Goal: Task Accomplishment & Management: Use online tool/utility

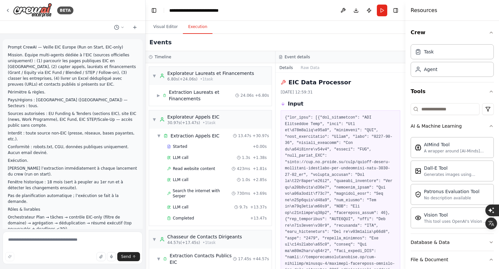
scroll to position [26, 0]
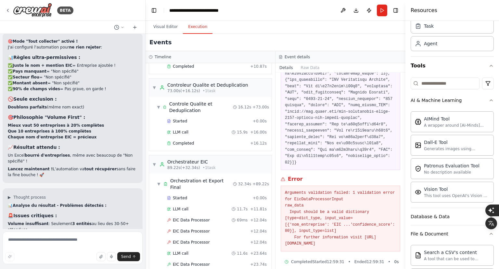
click at [61, 244] on textarea at bounding box center [73, 247] width 140 height 33
click at [55, 243] on textarea at bounding box center [73, 247] width 140 height 33
click at [67, 243] on textarea at bounding box center [73, 247] width 140 height 33
click at [49, 238] on textarea at bounding box center [73, 247] width 140 height 33
paste textarea "**********"
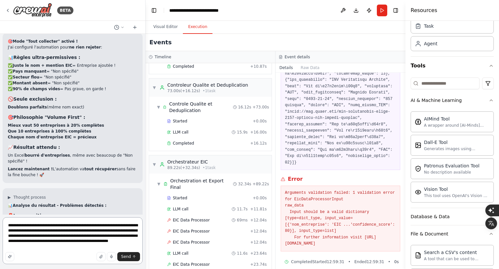
click at [17, 249] on textarea "**********" at bounding box center [73, 240] width 140 height 47
click at [58, 250] on textarea "**********" at bounding box center [73, 240] width 140 height 47
paste textarea "**********"
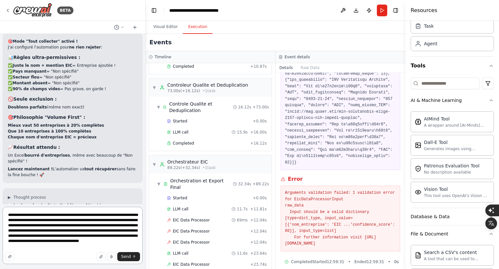
click at [31, 237] on textarea "**********" at bounding box center [73, 234] width 140 height 57
click at [32, 237] on textarea "**********" at bounding box center [73, 234] width 140 height 57
click at [116, 244] on textarea "**********" at bounding box center [73, 234] width 140 height 57
drag, startPoint x: 91, startPoint y: 224, endPoint x: 82, endPoint y: 236, distance: 15.1
click at [82, 236] on textarea "**********" at bounding box center [73, 234] width 140 height 57
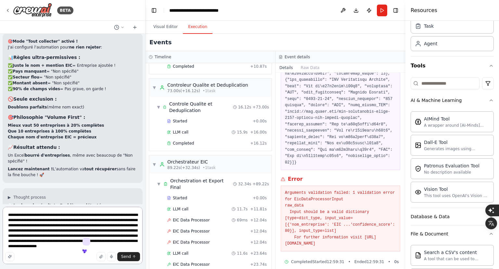
click at [122, 247] on textarea "**********" at bounding box center [73, 234] width 140 height 57
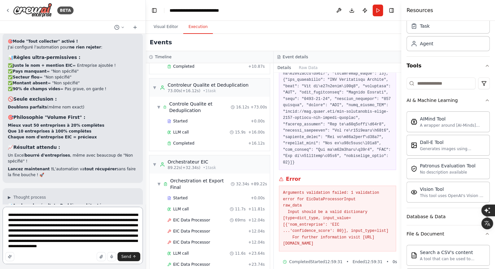
paste textarea "**********"
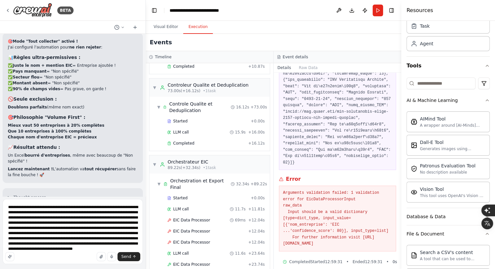
click at [77, 257] on div "Send" at bounding box center [72, 256] width 135 height 9
click at [78, 254] on div "Send" at bounding box center [72, 256] width 135 height 9
click at [75, 254] on div "Send" at bounding box center [72, 256] width 135 height 9
click at [87, 253] on div "Send" at bounding box center [72, 256] width 135 height 9
click at [69, 252] on div "Send" at bounding box center [72, 256] width 135 height 9
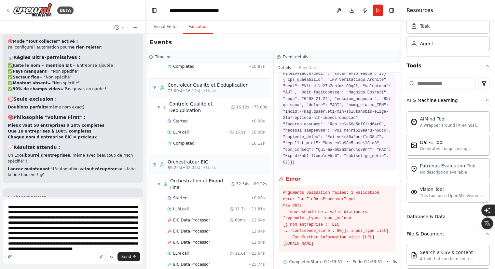
click at [77, 252] on div "Send" at bounding box center [72, 256] width 135 height 9
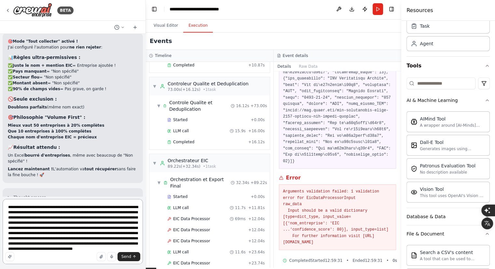
click at [77, 236] on textarea "**********" at bounding box center [73, 231] width 140 height 65
click at [70, 253] on div "Send" at bounding box center [72, 256] width 135 height 9
click at [67, 253] on div "Send" at bounding box center [72, 256] width 135 height 9
click at [54, 247] on textarea "**********" at bounding box center [73, 231] width 140 height 65
paste textarea "**********"
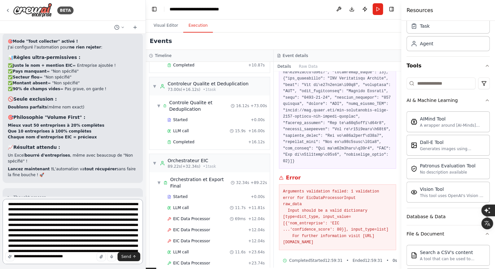
scroll to position [8, 0]
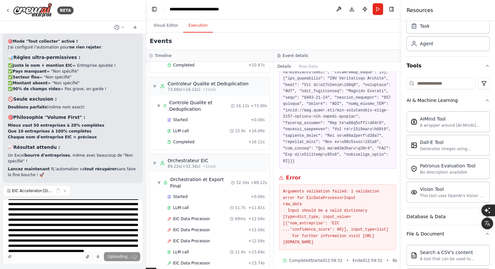
click at [51, 258] on div "Uploading..." at bounding box center [72, 256] width 135 height 9
click at [40, 259] on div "Send" at bounding box center [72, 256] width 135 height 9
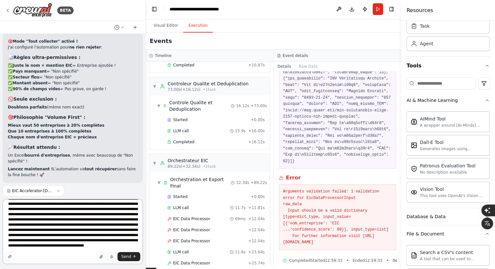
click at [36, 248] on textarea "**********" at bounding box center [73, 231] width 140 height 65
type textarea "**********"
click at [133, 257] on icon "submit" at bounding box center [134, 256] width 4 height 4
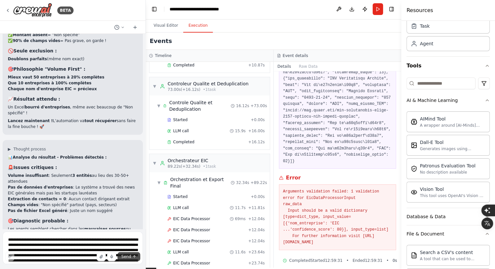
scroll to position [4146, 0]
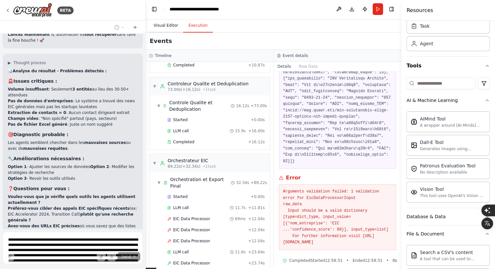
click at [159, 19] on button "Visual Editor" at bounding box center [165, 26] width 35 height 14
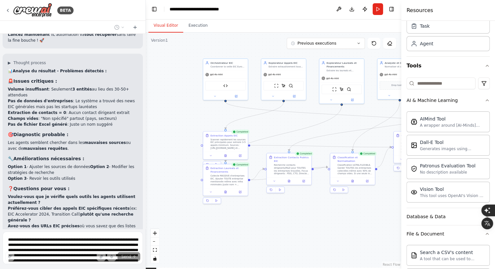
drag, startPoint x: 257, startPoint y: 235, endPoint x: 308, endPoint y: 227, distance: 52.2
click at [308, 227] on div ".deletable-edge-delete-btn { width: 20px; height: 20px; border: 0px solid #ffff…" at bounding box center [273, 150] width 255 height 235
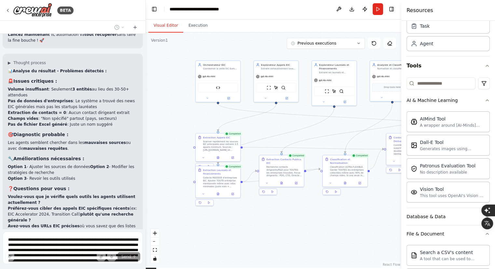
click at [289, 227] on div ".deletable-edge-delete-btn { width: 20px; height: 20px; border: 0px solid #ffff…" at bounding box center [273, 150] width 255 height 235
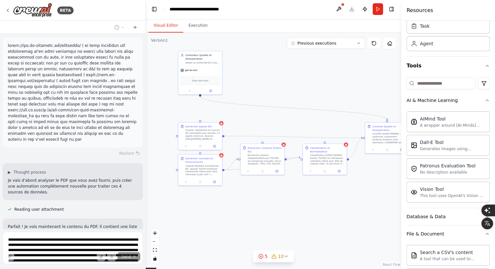
scroll to position [4373, 0]
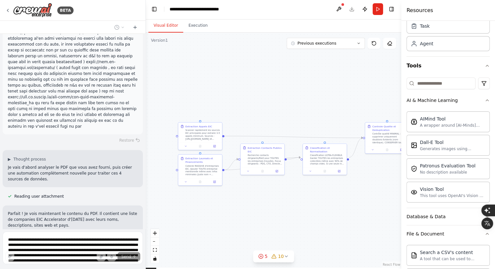
drag, startPoint x: 318, startPoint y: 219, endPoint x: 301, endPoint y: 206, distance: 21.6
click at [301, 206] on div ".deletable-edge-delete-btn { width: 20px; height: 20px; border: 0px solid #ffff…" at bounding box center [273, 150] width 255 height 235
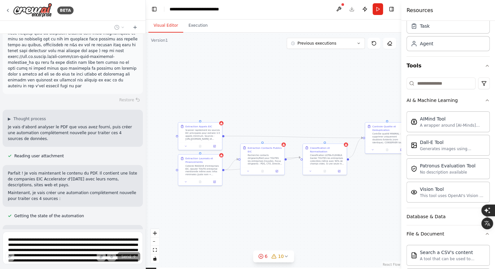
scroll to position [4426, 0]
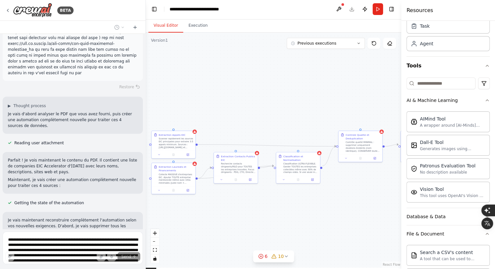
drag, startPoint x: 325, startPoint y: 218, endPoint x: 298, endPoint y: 227, distance: 28.0
click at [298, 227] on div ".deletable-edge-delete-btn { width: 20px; height: 20px; border: 0px solid #ffff…" at bounding box center [273, 150] width 255 height 235
click at [352, 147] on div "Contrôle qualité MINIMAL : supprimer uniquement doublons évidents (nom identiqu…" at bounding box center [362, 145] width 34 height 11
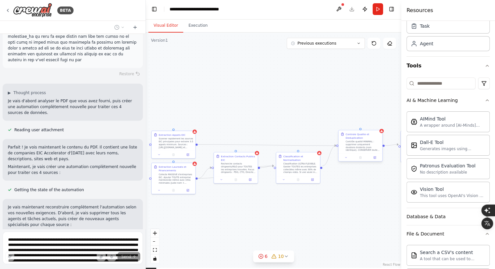
click at [362, 150] on div "Contrôle qualité MINIMAL : supprimer uniquement doublons évidents (nom identiqu…" at bounding box center [362, 145] width 34 height 11
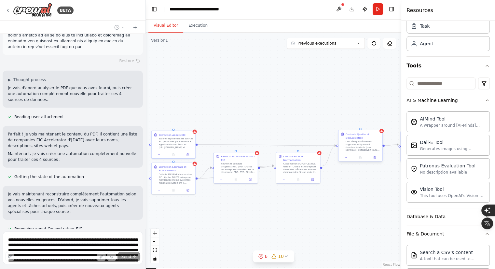
click at [367, 145] on div "Contrôle qualité MINIMAL : supprimer uniquement doublons évidents (nom identiqu…" at bounding box center [362, 145] width 34 height 11
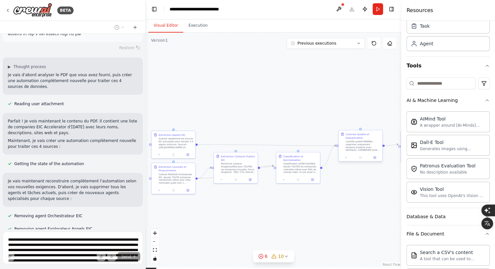
drag, startPoint x: 377, startPoint y: 129, endPoint x: 374, endPoint y: 142, distance: 13.3
click at [377, 128] on div ".deletable-edge-delete-btn { width: 20px; height: 20px; border: 0px solid #ffff…" at bounding box center [273, 150] width 255 height 235
drag, startPoint x: 372, startPoint y: 147, endPoint x: 373, endPoint y: 143, distance: 3.6
click at [373, 143] on div "Contrôle qualité MINIMAL : supprimer uniquement doublons évidents (nom identiqu…" at bounding box center [364, 141] width 34 height 11
click at [379, 121] on icon at bounding box center [379, 120] width 3 height 4
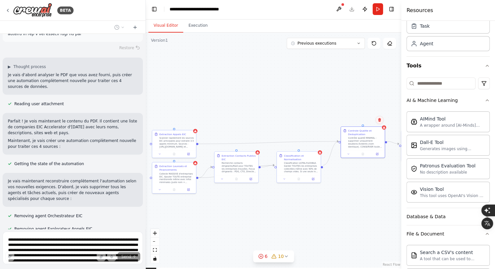
click at [377, 117] on button at bounding box center [379, 119] width 8 height 8
click at [368, 117] on button "Confirm" at bounding box center [360, 120] width 23 height 8
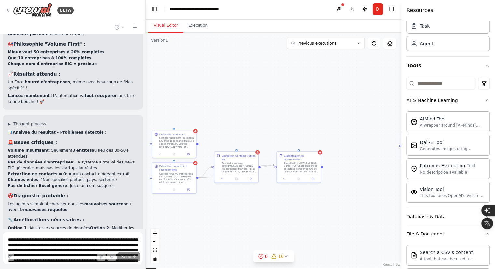
scroll to position [4162, 0]
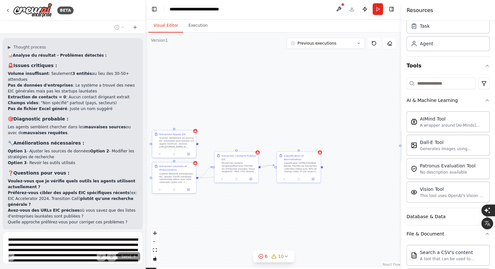
drag, startPoint x: 9, startPoint y: 87, endPoint x: 113, endPoint y: 171, distance: 133.5
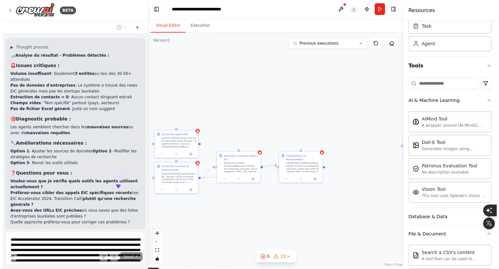
scroll to position [0, 0]
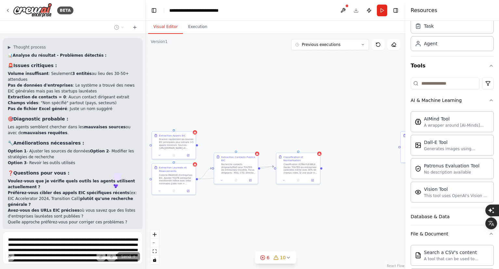
copy p "lore://ips.do-sitametc.adi/elitseddo/ ( ei temp incididun utl etdoloremag al'en…"
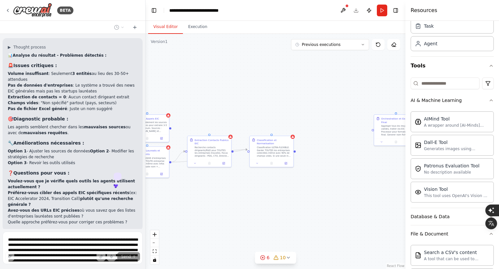
drag, startPoint x: 308, startPoint y: 193, endPoint x: 282, endPoint y: 176, distance: 31.0
click at [282, 176] on div ".deletable-edge-delete-btn { width: 20px; height: 20px; border: 0px solid #ffff…" at bounding box center [276, 151] width 260 height 235
click at [153, 130] on div "Scanner rapidement les sources EIC principales pour extraire 3-5 appels minimum…" at bounding box center [150, 125] width 34 height 11
click at [161, 107] on button at bounding box center [164, 107] width 8 height 8
click at [153, 107] on button "Confirm" at bounding box center [146, 108] width 23 height 8
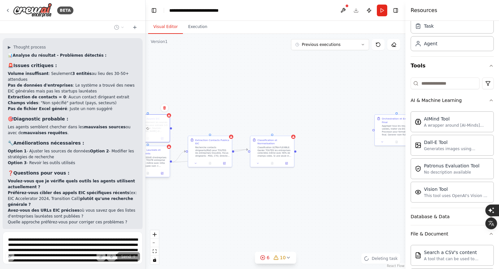
click at [162, 157] on div "Collecte MASSIVE d'entreprises EIC. Ajouter TOUTE entreprise mentionnée même av…" at bounding box center [150, 161] width 34 height 11
click at [166, 140] on icon at bounding box center [164, 140] width 3 height 4
click at [151, 138] on button "Confirm" at bounding box center [146, 140] width 23 height 8
click at [233, 144] on div ".deletable-edge-delete-btn { width: 20px; height: 20px; border: 0px solid #ffff…" at bounding box center [276, 151] width 260 height 235
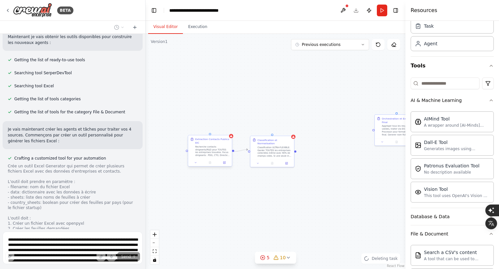
click at [223, 145] on div "Recherche contacts dirigeants/R&D pour TOUTES les entreprises trouvées. Focus d…" at bounding box center [212, 150] width 34 height 11
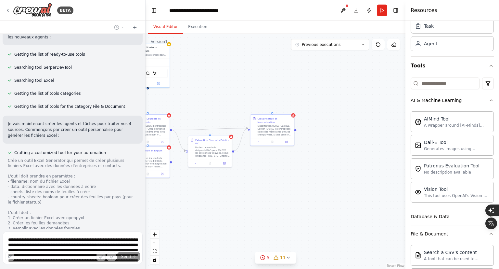
click at [0, 268] on html "BETA Prompt CrewAI — Veille EIC Europe (Run on Start, EIC-only) Mission. Équipe…" at bounding box center [249, 268] width 499 height 537
click at [133, 28] on icon at bounding box center [134, 27] width 5 height 5
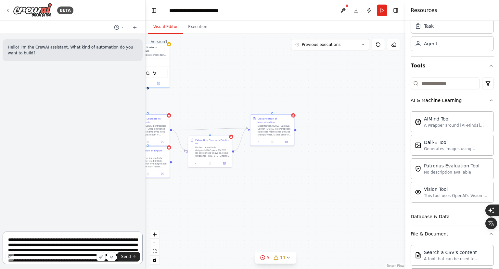
click at [67, 239] on textarea at bounding box center [73, 247] width 140 height 33
click at [282, 126] on div "Classification ULTRA-FLEXIBLE. Garder TOUTES les entreprises collectées même av…" at bounding box center [275, 129] width 34 height 11
click at [291, 112] on div "Confirm" at bounding box center [289, 107] width 11 height 11
click at [288, 110] on icon at bounding box center [289, 108] width 4 height 4
click at [262, 103] on div "Confirm" at bounding box center [270, 107] width 23 height 8
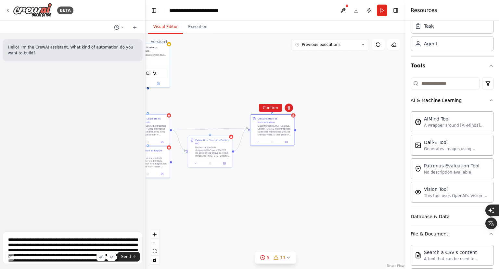
click at [264, 103] on div "Confirm" at bounding box center [270, 107] width 23 height 8
click at [265, 104] on button "Confirm" at bounding box center [270, 108] width 23 height 8
click at [219, 142] on div "Extraction Contacts Publics EIC" at bounding box center [212, 140] width 34 height 7
click at [228, 133] on div "Confirm" at bounding box center [226, 129] width 11 height 11
click at [164, 156] on div "Aggreger tous les resultats valides, traiter via EIC Data Processor pour format…" at bounding box center [150, 161] width 34 height 11
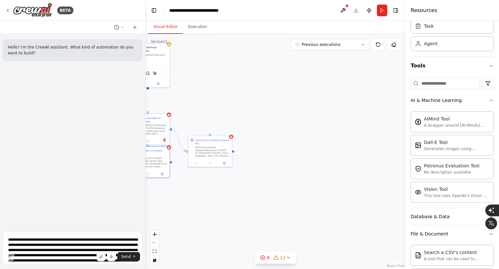
click at [160, 130] on div "Collecte MASSIVE d'entreprises EIC. Ajouter TOUTE entreprise mentionnée même av…" at bounding box center [150, 129] width 34 height 11
click at [166, 111] on button at bounding box center [164, 107] width 8 height 8
click at [149, 107] on button "Confirm" at bounding box center [146, 108] width 23 height 8
click at [160, 162] on div "Aggreger tous les resultats valides, traiter via EIC Data Processor pour format…" at bounding box center [151, 160] width 34 height 11
click at [166, 140] on icon at bounding box center [165, 140] width 4 height 4
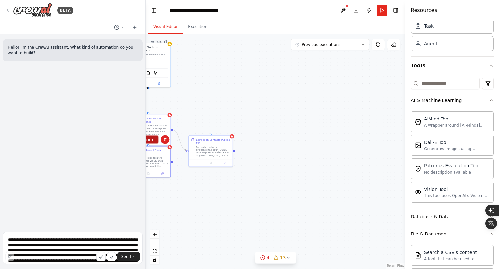
click at [152, 140] on button "Confirm" at bounding box center [146, 140] width 23 height 8
click at [159, 127] on div "Collecte MASSIVE d'entreprises EIC. Ajouter TOUTE entreprise mentionnée même av…" at bounding box center [151, 129] width 34 height 11
click at [165, 104] on button at bounding box center [165, 107] width 8 height 8
click at [155, 106] on button "Confirm" at bounding box center [146, 107] width 23 height 8
click at [212, 143] on div "Extraction Contacts Publics EIC" at bounding box center [213, 140] width 34 height 7
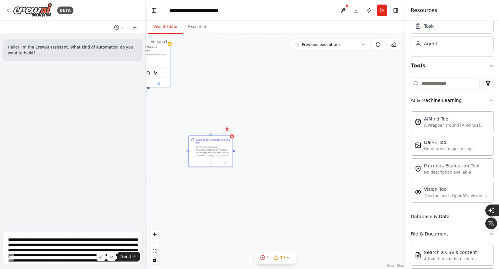
click at [225, 130] on button at bounding box center [227, 129] width 8 height 8
click at [211, 131] on button "Confirm" at bounding box center [209, 129] width 23 height 8
drag, startPoint x: 211, startPoint y: 172, endPoint x: 315, endPoint y: 200, distance: 108.0
click at [315, 200] on div "Expert EU Startups Investisseurs Extraire exhaustivement toutes les entreprises…" at bounding box center [276, 151] width 260 height 235
click at [251, 85] on div "gpt-4o-mini" at bounding box center [253, 88] width 45 height 8
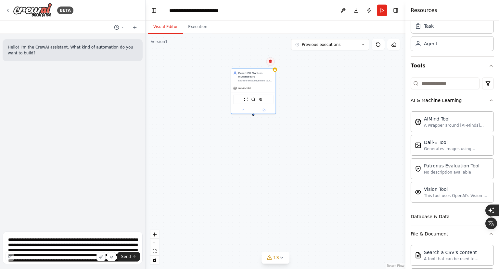
click at [270, 64] on button at bounding box center [270, 61] width 8 height 8
click at [251, 63] on button "Confirm" at bounding box center [252, 62] width 23 height 8
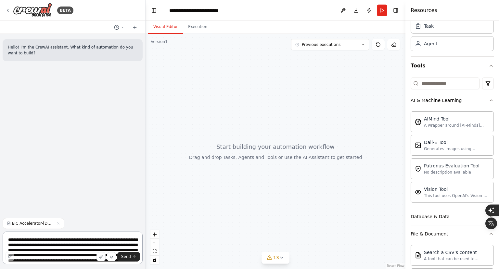
click at [59, 245] on textarea at bounding box center [73, 247] width 140 height 33
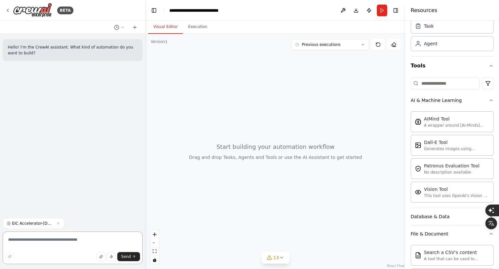
paste textarea "**********"
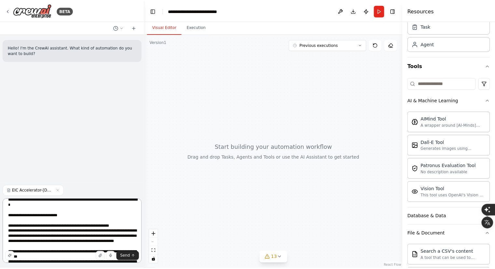
scroll to position [648, 0]
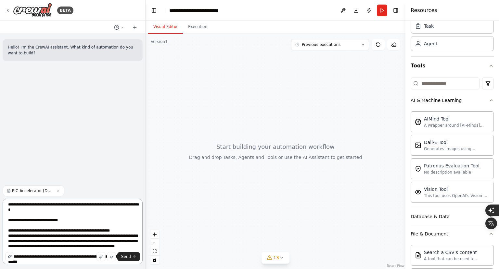
drag, startPoint x: 32, startPoint y: 241, endPoint x: 2, endPoint y: 230, distance: 31.8
click at [2, 230] on div "BETA Hello! I'm the CrewAI assistant. What kind of automation do you want to bu…" at bounding box center [73, 134] width 146 height 269
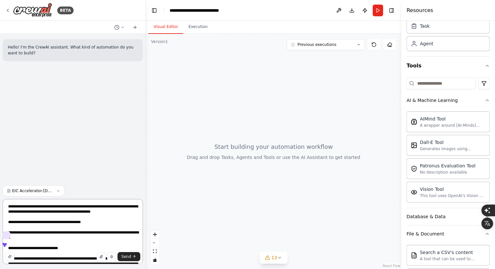
scroll to position [623, 0]
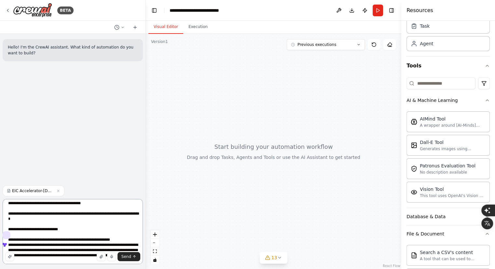
drag, startPoint x: 94, startPoint y: 224, endPoint x: 16, endPoint y: 215, distance: 78.9
click at [16, 215] on textarea at bounding box center [73, 231] width 140 height 65
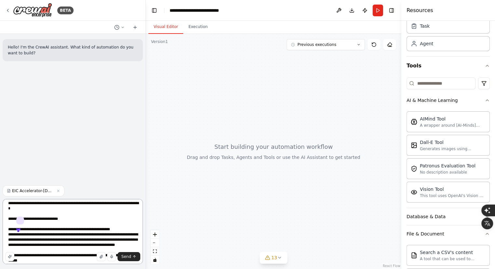
click at [90, 222] on textarea at bounding box center [73, 231] width 140 height 65
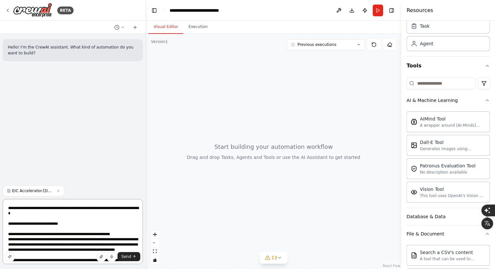
click at [21, 217] on textarea at bounding box center [73, 231] width 140 height 65
drag, startPoint x: 43, startPoint y: 218, endPoint x: 0, endPoint y: 214, distance: 43.2
click at [0, 214] on div "BETA Hello! I'm the CrewAI assistant. What kind of automation do you want to bu…" at bounding box center [73, 134] width 146 height 269
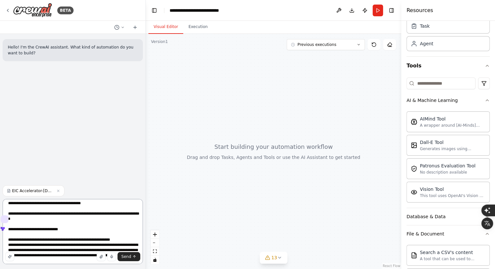
scroll to position [608, 0]
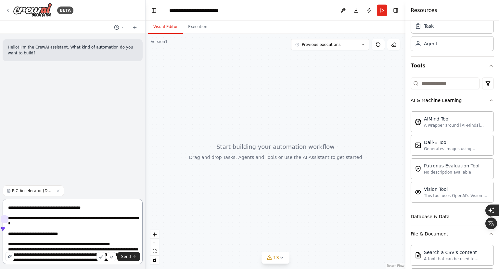
click at [39, 228] on textarea at bounding box center [73, 231] width 140 height 65
drag, startPoint x: 25, startPoint y: 221, endPoint x: 42, endPoint y: 230, distance: 18.2
click at [42, 230] on textarea at bounding box center [73, 231] width 140 height 65
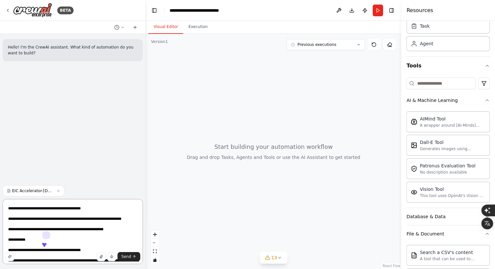
scroll to position [579, 0]
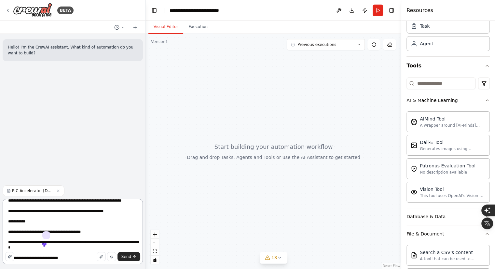
click at [60, 222] on textarea at bounding box center [73, 231] width 140 height 65
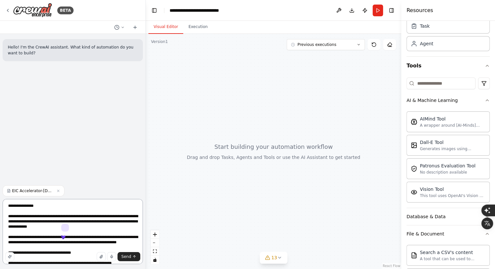
scroll to position [151, 0]
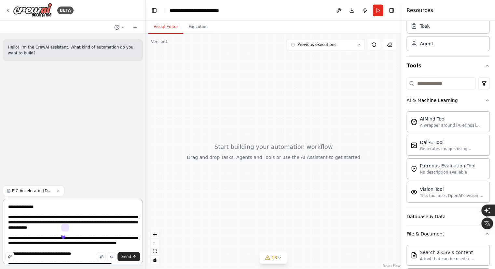
drag, startPoint x: 38, startPoint y: 249, endPoint x: 4, endPoint y: 235, distance: 36.9
click at [4, 235] on textarea at bounding box center [73, 231] width 140 height 65
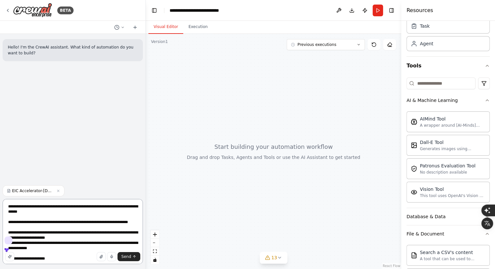
scroll to position [103, 0]
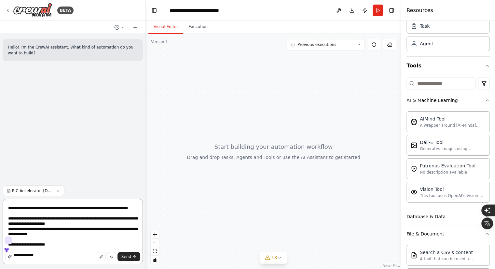
drag, startPoint x: 43, startPoint y: 234, endPoint x: 4, endPoint y: 227, distance: 40.0
click at [4, 227] on textarea at bounding box center [73, 231] width 140 height 65
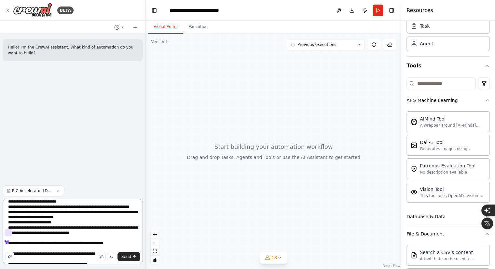
scroll to position [0, 0]
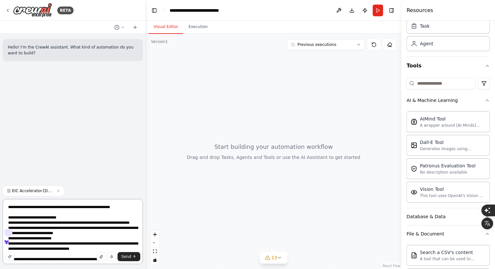
drag, startPoint x: 25, startPoint y: 237, endPoint x: 56, endPoint y: 238, distance: 31.6
click at [56, 238] on textarea at bounding box center [73, 231] width 140 height 65
click at [97, 207] on textarea at bounding box center [73, 231] width 140 height 65
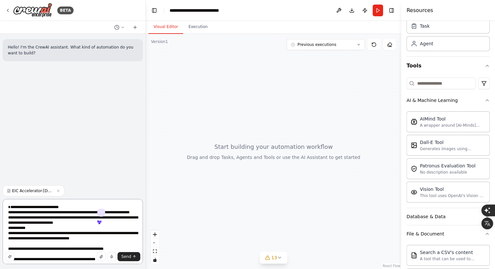
drag, startPoint x: 23, startPoint y: 213, endPoint x: 1, endPoint y: 209, distance: 22.3
click at [1, 209] on div "BETA Hello! I'm the CrewAI assistant. What kind of automation do you want to bu…" at bounding box center [73, 134] width 146 height 269
type textarea "**********"
click at [129, 255] on span "Send" at bounding box center [126, 256] width 10 height 5
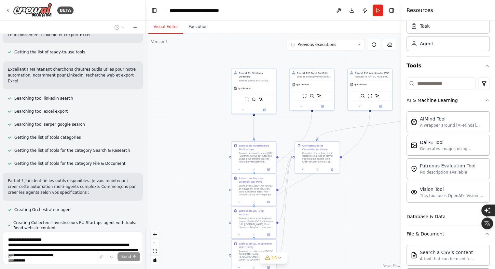
scroll to position [806, 0]
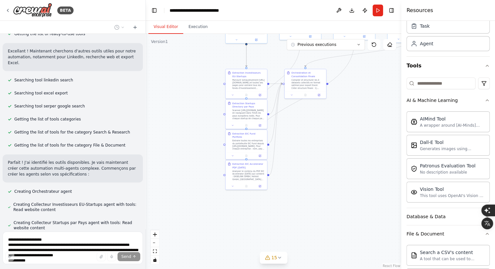
drag, startPoint x: 323, startPoint y: 196, endPoint x: 311, endPoint y: 120, distance: 77.1
click at [311, 120] on div ".deletable-edge-delete-btn { width: 20px; height: 20px; border: 0px solid #ffff…" at bounding box center [273, 151] width 255 height 235
click at [280, 259] on icon at bounding box center [279, 257] width 5 height 5
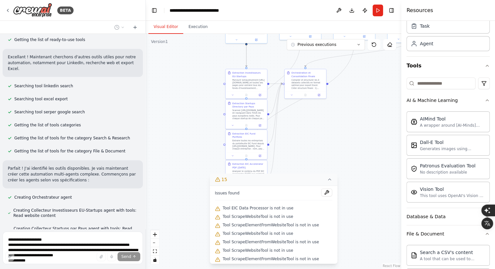
scroll to position [825, 0]
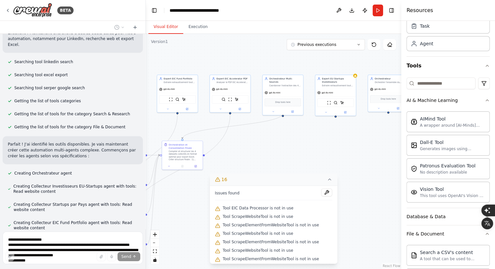
drag, startPoint x: 372, startPoint y: 111, endPoint x: 195, endPoint y: 164, distance: 184.9
click at [195, 164] on div ".deletable-edge-delete-btn { width: 20px; height: 20px; border: 0px solid #ffff…" at bounding box center [273, 151] width 255 height 235
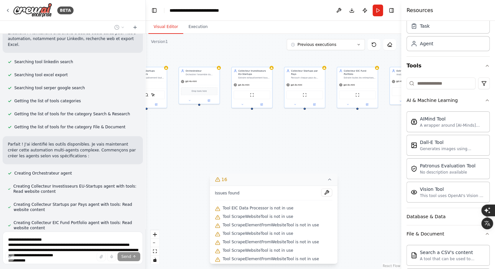
drag, startPoint x: 352, startPoint y: 140, endPoint x: 234, endPoint y: 144, distance: 118.4
click at [234, 144] on div ".deletable-edge-delete-btn { width: 20px; height: 20px; border: 0px solid #ffff…" at bounding box center [273, 151] width 255 height 235
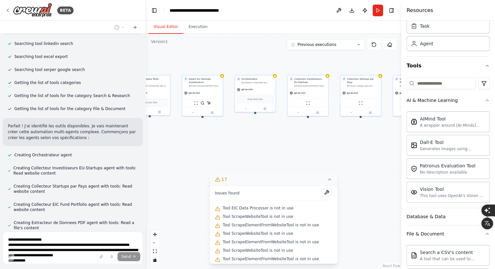
drag, startPoint x: 326, startPoint y: 134, endPoint x: 474, endPoint y: 134, distance: 147.3
click at [474, 134] on div "BETA Hello! I'm the CrewAI assistant. What kind of automation do you want to bu…" at bounding box center [247, 134] width 495 height 269
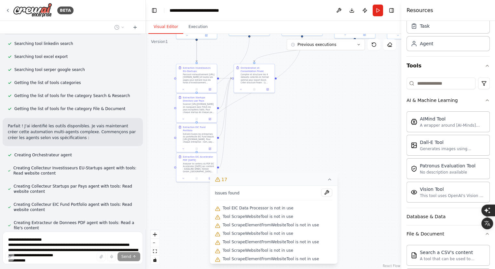
drag, startPoint x: 258, startPoint y: 139, endPoint x: 373, endPoint y: 72, distance: 133.2
click at [373, 72] on div ".deletable-edge-delete-btn { width: 20px; height: 20px; border: 0px solid #ffff…" at bounding box center [273, 151] width 255 height 235
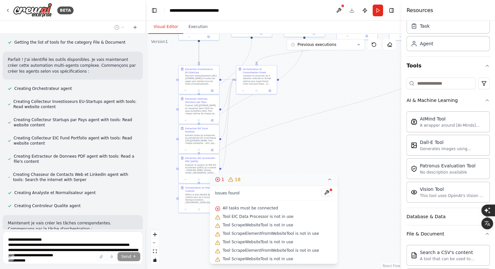
scroll to position [922, 0]
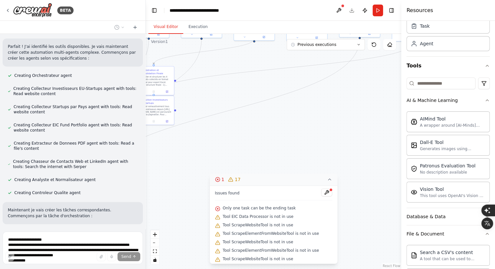
drag, startPoint x: 379, startPoint y: 136, endPoint x: 274, endPoint y: 137, distance: 105.0
click at [274, 137] on div ".deletable-edge-delete-btn { width: 20px; height: 20px; border: 0px solid #ffff…" at bounding box center [273, 151] width 255 height 235
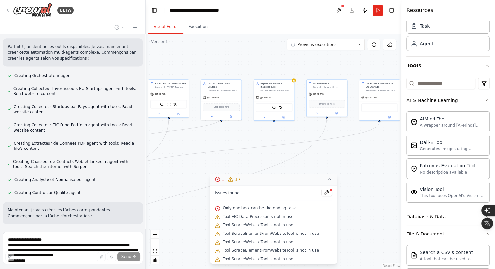
scroll to position [935, 0]
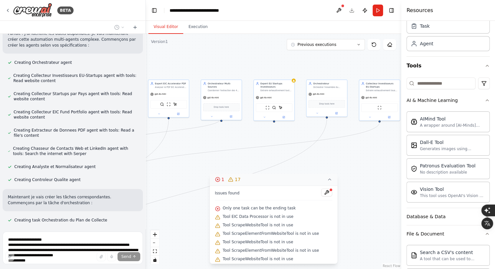
drag, startPoint x: 274, startPoint y: 137, endPoint x: 244, endPoint y: 216, distance: 85.0
click at [244, 216] on div "Version 1 Previous executions Show Tools Hide Agents .deletable-edge-delete-btn…" at bounding box center [273, 151] width 255 height 235
click at [262, 193] on div "Issues found" at bounding box center [273, 194] width 117 height 12
click at [330, 178] on icon at bounding box center [329, 179] width 5 height 5
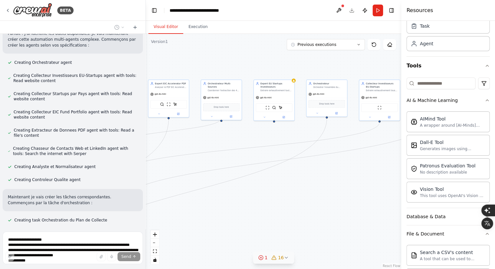
drag, startPoint x: 277, startPoint y: 188, endPoint x: 364, endPoint y: 164, distance: 90.1
drag, startPoint x: 364, startPoint y: 164, endPoint x: 324, endPoint y: 199, distance: 53.7
drag, startPoint x: 324, startPoint y: 199, endPoint x: 284, endPoint y: 204, distance: 40.0
click at [284, 204] on div ".deletable-edge-delete-btn { width: 20px; height: 20px; border: 0px solid #ffff…" at bounding box center [273, 151] width 255 height 235
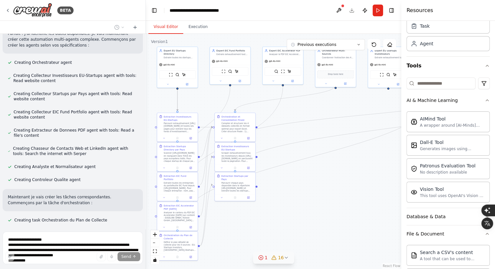
scroll to position [948, 0]
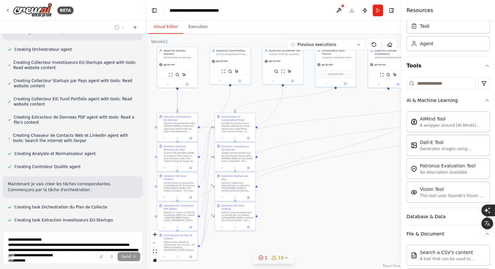
drag, startPoint x: 284, startPoint y: 204, endPoint x: 398, endPoint y: 171, distance: 118.3
click at [398, 171] on div ".deletable-edge-delete-btn { width: 20px; height: 20px; border: 0px solid #ffff…" at bounding box center [273, 151] width 255 height 235
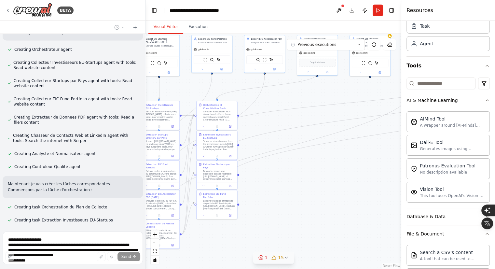
drag, startPoint x: 364, startPoint y: 186, endPoint x: 332, endPoint y: 156, distance: 44.2
click at [332, 156] on div ".deletable-edge-delete-btn { width: 20px; height: 20px; border: 0px solid #ffff…" at bounding box center [273, 151] width 255 height 235
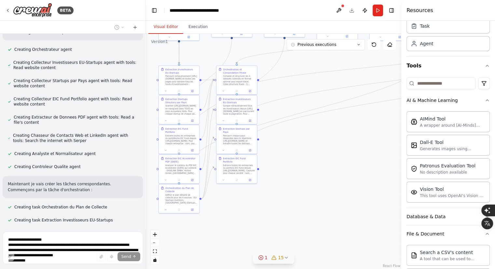
drag, startPoint x: 332, startPoint y: 156, endPoint x: 366, endPoint y: 139, distance: 38.1
click at [366, 139] on div ".deletable-edge-delete-btn { width: 20px; height: 20px; border: 0px solid #ffff…" at bounding box center [273, 151] width 255 height 235
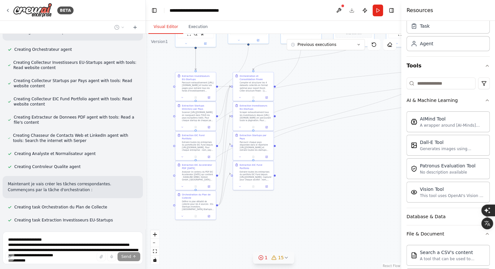
drag, startPoint x: 366, startPoint y: 139, endPoint x: 382, endPoint y: 146, distance: 17.6
click at [382, 146] on div ".deletable-edge-delete-btn { width: 20px; height: 20px; border: 0px solid #ffff…" at bounding box center [273, 151] width 255 height 235
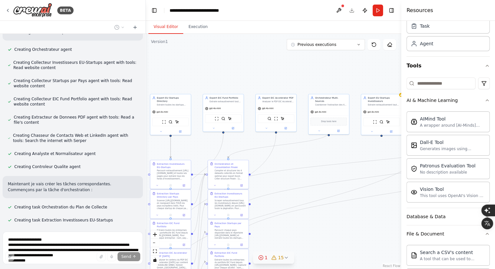
scroll to position [961, 0]
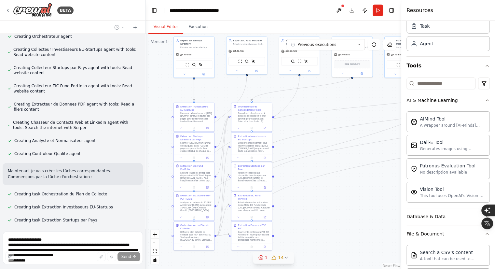
drag, startPoint x: 382, startPoint y: 146, endPoint x: 363, endPoint y: 164, distance: 26.5
click at [363, 164] on div ".deletable-edge-delete-btn { width: 20px; height: 20px; border: 0px solid #ffff…" at bounding box center [273, 151] width 255 height 235
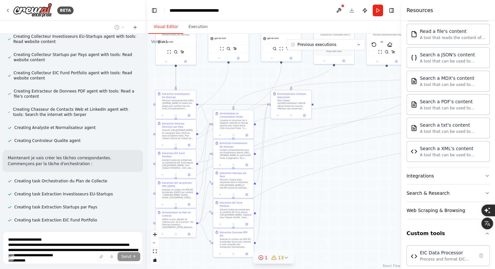
scroll to position [298, 0]
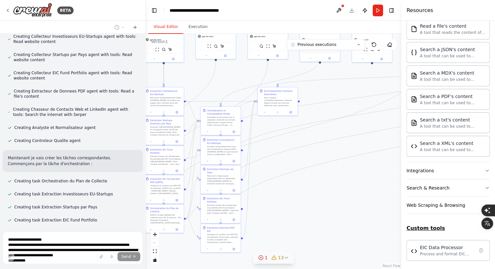
drag, startPoint x: 341, startPoint y: 192, endPoint x: 426, endPoint y: 224, distance: 90.6
click at [426, 224] on div "BETA Hello! I'm the CrewAI assistant. What kind of automation do you want to bu…" at bounding box center [247, 134] width 495 height 269
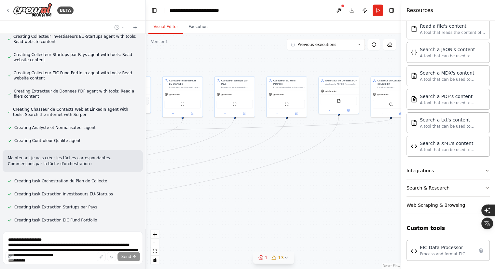
drag, startPoint x: 391, startPoint y: 212, endPoint x: 0, endPoint y: 230, distance: 391.9
click at [0, 230] on div "BETA Hello! I'm the CrewAI assistant. What kind of automation do you want to bu…" at bounding box center [247, 134] width 495 height 269
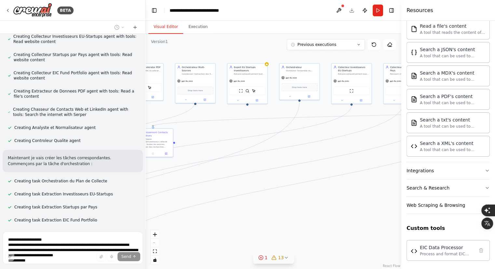
drag, startPoint x: 330, startPoint y: 196, endPoint x: 499, endPoint y: 183, distance: 169.3
click at [495, 183] on html "BETA Hello! I'm the CrewAI assistant. What kind of automation do you want to bu…" at bounding box center [247, 268] width 495 height 537
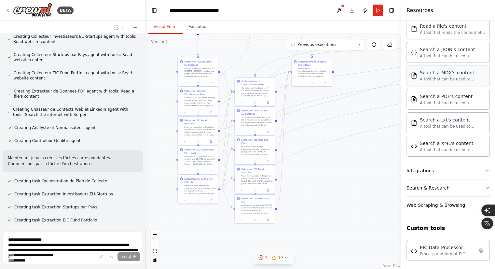
drag, startPoint x: 297, startPoint y: 139, endPoint x: 434, endPoint y: 69, distance: 154.1
click at [434, 69] on div "BETA Hello! I'm the CrewAI assistant. What kind of automation do you want to bu…" at bounding box center [247, 134] width 495 height 269
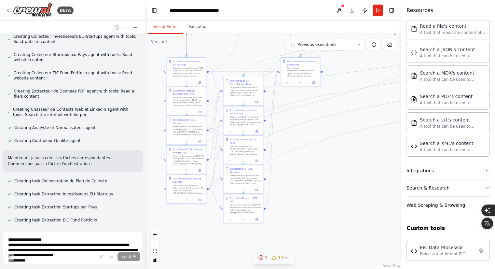
drag, startPoint x: 362, startPoint y: 184, endPoint x: 334, endPoint y: 179, distance: 29.1
click at [334, 179] on div ".deletable-edge-delete-btn { width: 20px; height: 20px; border: 0px solid #ffff…" at bounding box center [273, 151] width 255 height 235
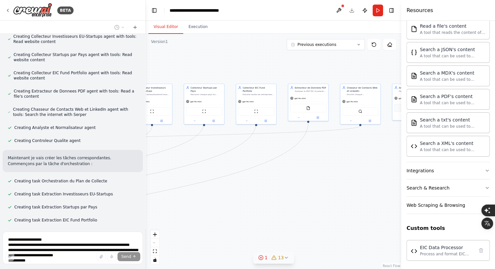
drag, startPoint x: 329, startPoint y: 180, endPoint x: 0, endPoint y: 276, distance: 343.2
click at [0, 268] on html "BETA Hello! I'm the CrewAI assistant. What kind of automation do you want to bu…" at bounding box center [247, 268] width 495 height 537
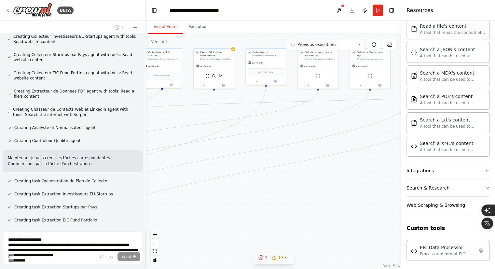
drag, startPoint x: 333, startPoint y: 194, endPoint x: 499, endPoint y: 159, distance: 169.6
click at [495, 159] on html "BETA Hello! I'm the CrewAI assistant. What kind of automation do you want to bu…" at bounding box center [247, 268] width 495 height 537
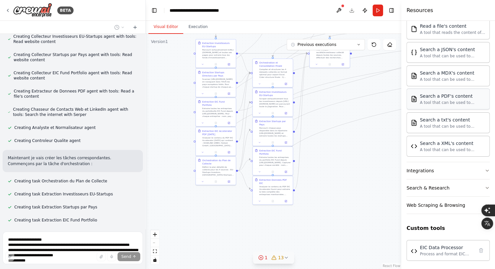
drag, startPoint x: 238, startPoint y: 181, endPoint x: 448, endPoint y: 107, distance: 222.8
click at [448, 107] on div "BETA Hello! I'm the CrewAI assistant. What kind of automation do you want to bu…" at bounding box center [247, 134] width 495 height 269
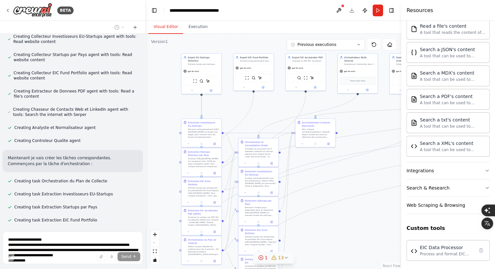
drag, startPoint x: 360, startPoint y: 100, endPoint x: 345, endPoint y: 185, distance: 86.2
click at [345, 185] on div ".deletable-edge-delete-btn { width: 20px; height: 20px; border: 0px solid #ffff…" at bounding box center [273, 151] width 255 height 235
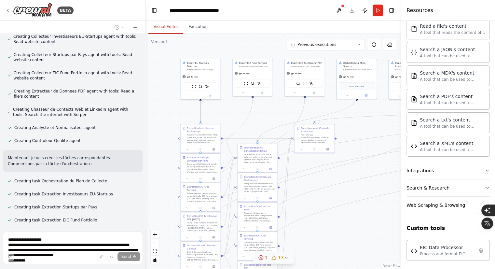
click at [156, 238] on div "React Flow controls" at bounding box center [155, 247] width 8 height 34
click at [154, 250] on icon "fit view" at bounding box center [155, 251] width 4 height 4
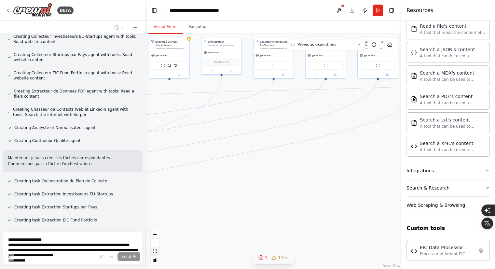
click at [154, 250] on icon "fit view" at bounding box center [155, 251] width 4 height 4
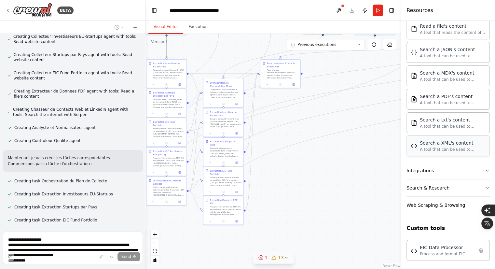
drag, startPoint x: 216, startPoint y: 195, endPoint x: 426, endPoint y: 149, distance: 215.5
click at [426, 149] on div "BETA Hello! I'm the CrewAI assistant. What kind of automation do you want to bu…" at bounding box center [247, 134] width 495 height 269
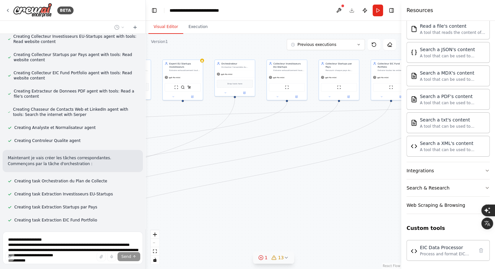
drag, startPoint x: 340, startPoint y: 195, endPoint x: 143, endPoint y: 263, distance: 208.9
click at [143, 263] on div "BETA Hello! I'm the CrewAI assistant. What kind of automation do you want to bu…" at bounding box center [247, 134] width 495 height 269
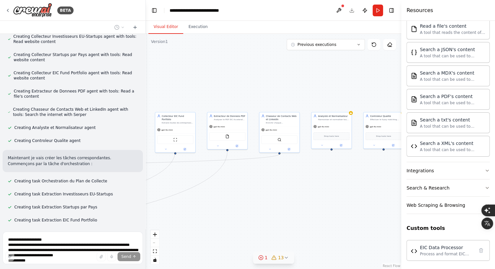
click at [134, 238] on div "BETA Hello! I'm the CrewAI assistant. What kind of automation do you want to bu…" at bounding box center [247, 134] width 495 height 269
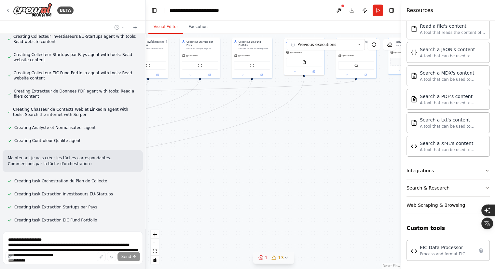
click at [210, 164] on div ".deletable-edge-delete-btn { width: 20px; height: 20px; border: 0px solid #ffff…" at bounding box center [273, 151] width 255 height 235
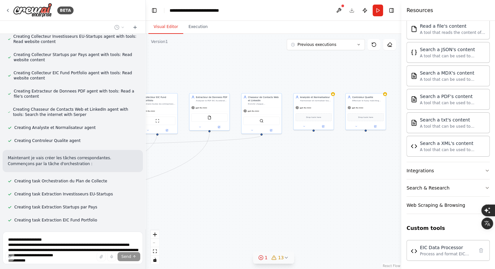
drag, startPoint x: 366, startPoint y: 124, endPoint x: 244, endPoint y: 193, distance: 139.6
click at [244, 193] on div ".deletable-edge-delete-btn { width: 20px; height: 20px; border: 0px solid #ffff…" at bounding box center [273, 151] width 255 height 235
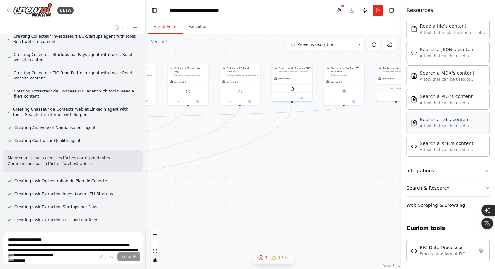
drag, startPoint x: 244, startPoint y: 201, endPoint x: 441, endPoint y: 126, distance: 210.3
click at [431, 131] on div "BETA Hello! I'm the CrewAI assistant. What kind of automation do you want to bu…" at bounding box center [247, 134] width 495 height 269
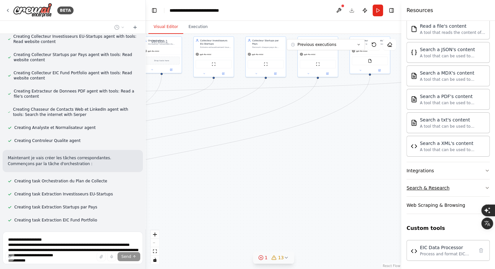
drag, startPoint x: 225, startPoint y: 206, endPoint x: 428, endPoint y: 179, distance: 205.0
click at [428, 179] on div "BETA Hello! I'm the CrewAI assistant. What kind of automation do you want to bu…" at bounding box center [247, 134] width 495 height 269
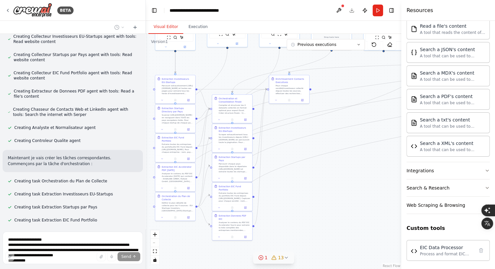
drag, startPoint x: 244, startPoint y: 202, endPoint x: 315, endPoint y: 202, distance: 70.6
click at [315, 202] on div ".deletable-edge-delete-btn { width: 20px; height: 20px; border: 0px solid #ffff…" at bounding box center [273, 151] width 255 height 235
drag, startPoint x: 313, startPoint y: 213, endPoint x: 316, endPoint y: 185, distance: 28.1
drag, startPoint x: 316, startPoint y: 185, endPoint x: 296, endPoint y: 227, distance: 46.2
click at [296, 227] on div ".deletable-edge-delete-btn { width: 20px; height: 20px; border: 0px solid #ffff…" at bounding box center [273, 151] width 255 height 235
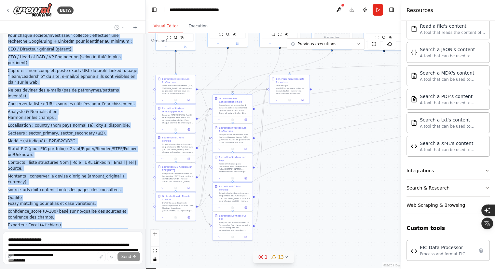
scroll to position [530, 0]
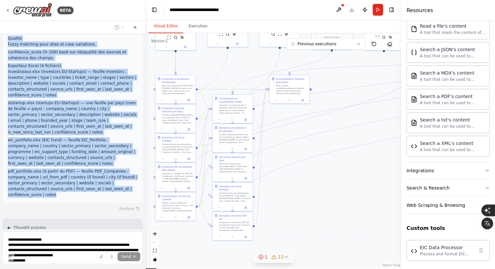
drag, startPoint x: 8, startPoint y: 72, endPoint x: 114, endPoint y: 153, distance: 133.6
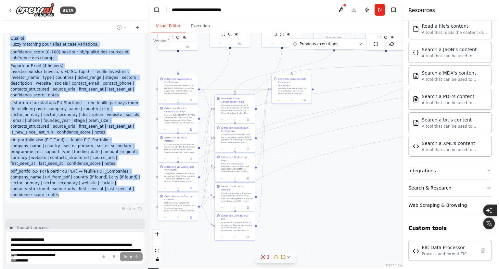
scroll to position [0, 0]
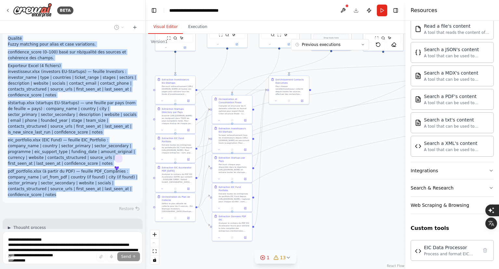
copy div "Loremi dolor-sitame : (3) consectet ad elitsedd eiusmo tem incidid utlabo etd m…"
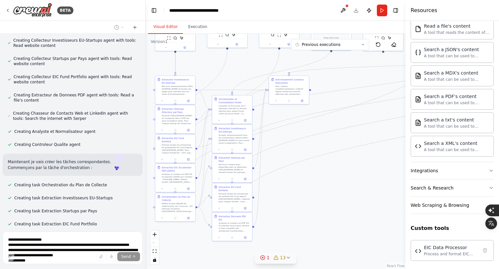
scroll to position [974, 0]
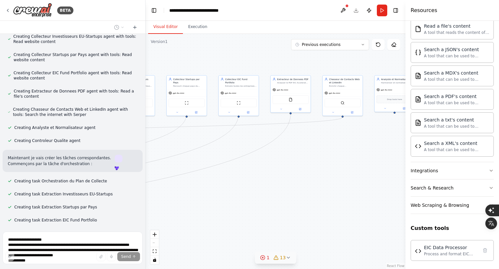
drag, startPoint x: 353, startPoint y: 202, endPoint x: 0, endPoint y: 266, distance: 358.6
click at [0, 266] on div "BETA Hello! I'm the CrewAI assistant. What kind of automation do you want to bu…" at bounding box center [249, 134] width 499 height 269
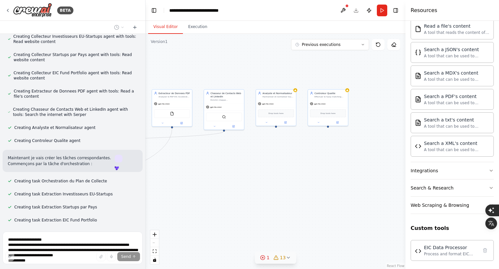
drag, startPoint x: 328, startPoint y: 182, endPoint x: 227, endPoint y: 189, distance: 101.1
click at [227, 189] on div ".deletable-edge-delete-btn { width: 20px; height: 20px; border: 0px solid #ffff…" at bounding box center [276, 151] width 260 height 235
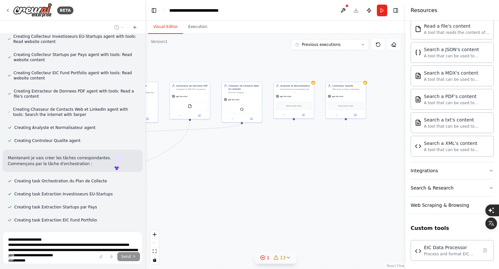
click at [281, 258] on span "13" at bounding box center [283, 257] width 6 height 7
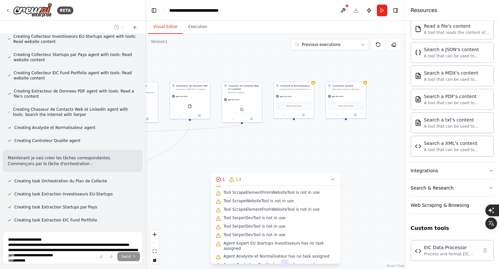
scroll to position [0, 0]
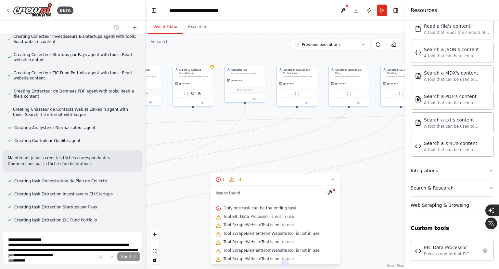
drag, startPoint x: 236, startPoint y: 161, endPoint x: 499, endPoint y: 129, distance: 265.0
click at [499, 129] on div "BETA Hello! I'm the CrewAI assistant. What kind of automation do you want to bu…" at bounding box center [249, 134] width 499 height 269
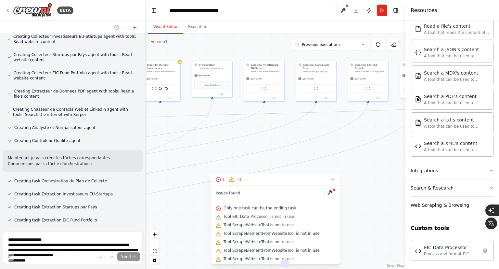
drag, startPoint x: 255, startPoint y: 118, endPoint x: 297, endPoint y: 117, distance: 42.0
click at [297, 117] on div ".deletable-edge-delete-btn { width: 20px; height: 20px; border: 0px solid #ffff…" at bounding box center [276, 151] width 260 height 235
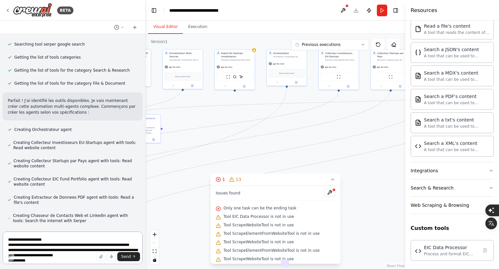
scroll to position [953, 0]
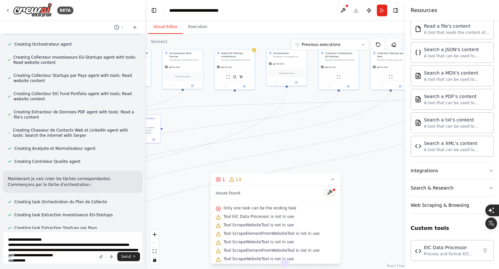
click at [325, 193] on button at bounding box center [330, 192] width 11 height 8
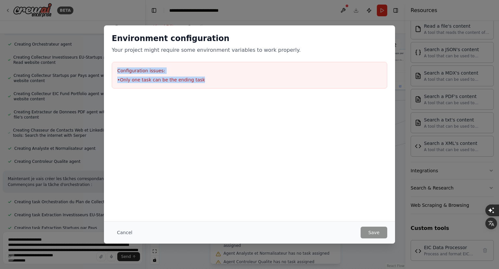
drag, startPoint x: 201, startPoint y: 80, endPoint x: 106, endPoint y: 63, distance: 96.1
click at [106, 63] on div "Environment configuration Your project might require some environment variables…" at bounding box center [249, 60] width 291 height 71
copy div "Configuration issues: • Only one task can be the ending task"
click at [68, 244] on div "Environment configuration Your project might require some environment variables…" at bounding box center [249, 134] width 499 height 269
click at [49, 237] on div "Environment configuration Your project might require some environment variables…" at bounding box center [249, 134] width 499 height 269
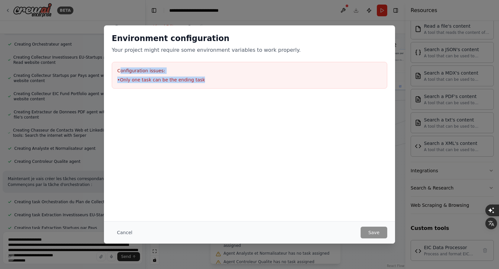
drag, startPoint x: 119, startPoint y: 64, endPoint x: 204, endPoint y: 82, distance: 87.4
click at [204, 82] on div "Configuration issues: • Only one task can be the ending task" at bounding box center [250, 75] width 276 height 27
click at [204, 81] on li "• Only one task can be the ending task" at bounding box center [249, 79] width 265 height 7
drag, startPoint x: 204, startPoint y: 81, endPoint x: 117, endPoint y: 70, distance: 87.8
click at [117, 70] on div "Configuration issues: • Only one task can be the ending task" at bounding box center [250, 75] width 276 height 27
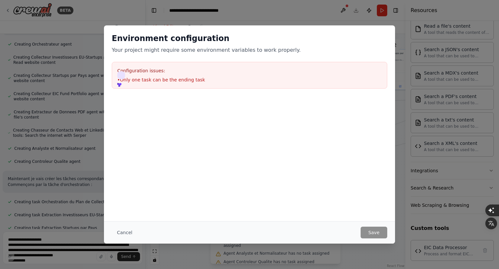
click at [352, 50] on p "Your project might require some environment variables to work properly." at bounding box center [250, 50] width 276 height 8
click at [314, 12] on div "Environment configuration Your project might require some environment variables…" at bounding box center [249, 134] width 499 height 269
click at [118, 231] on button "Cancel" at bounding box center [125, 232] width 26 height 12
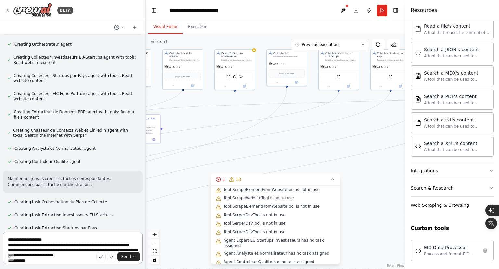
click at [50, 232] on textarea at bounding box center [73, 247] width 140 height 33
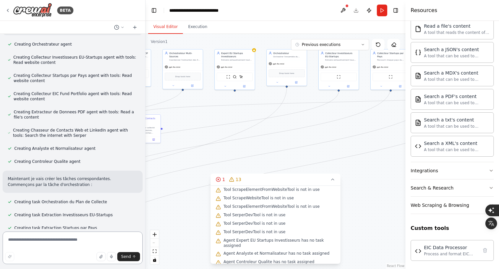
paste textarea "**********"
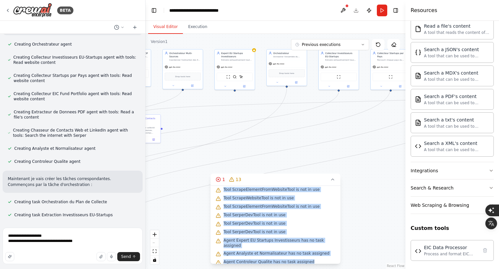
drag, startPoint x: 225, startPoint y: 206, endPoint x: 310, endPoint y: 257, distance: 98.1
click at [310, 257] on div "Issues found Only one task can be the ending task Tool EIC Data Processor is no…" at bounding box center [276, 224] width 130 height 78
copy div "Only one task can be the ending task Tool EIC Data Processor is not in use Tool…"
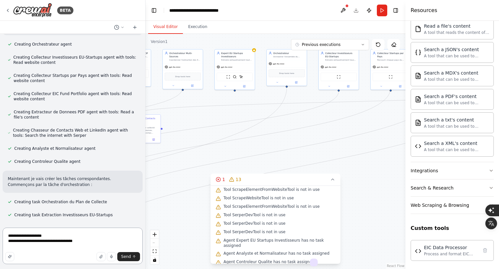
click at [76, 249] on textarea "**********" at bounding box center [73, 245] width 140 height 36
paste textarea "**********"
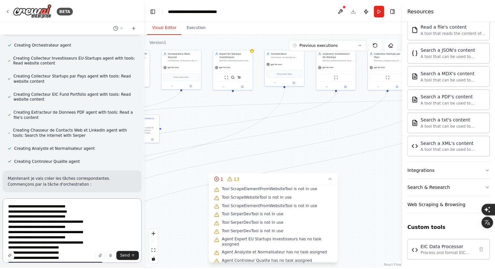
scroll to position [13, 0]
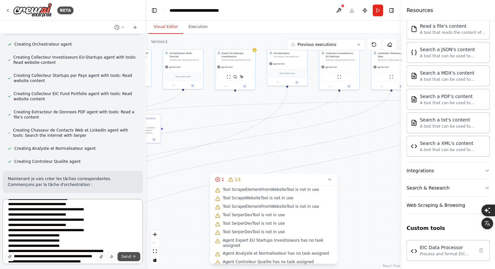
type textarea "**********"
click at [123, 259] on button "Send" at bounding box center [128, 256] width 23 height 9
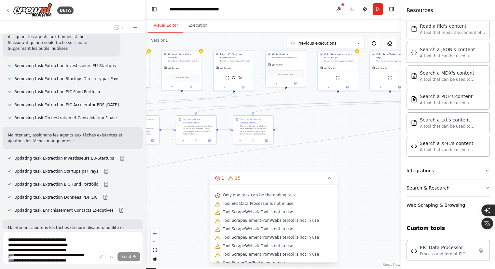
scroll to position [10, 0]
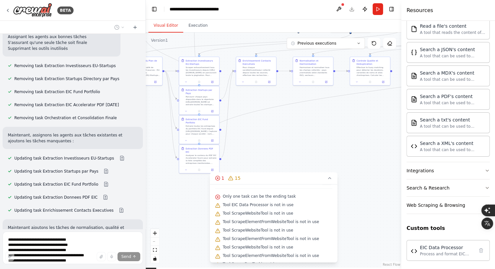
drag, startPoint x: 173, startPoint y: 189, endPoint x: 284, endPoint y: 137, distance: 122.6
click at [284, 137] on div ".deletable-edge-delete-btn { width: 20px; height: 20px; border: 0px solid #ffff…" at bounding box center [273, 150] width 255 height 235
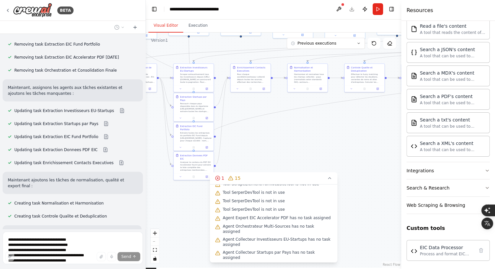
scroll to position [1423, 0]
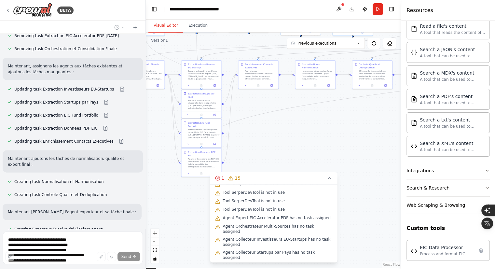
drag, startPoint x: 306, startPoint y: 131, endPoint x: 314, endPoint y: 128, distance: 8.5
click at [314, 128] on div ".deletable-edge-delete-btn { width: 20px; height: 20px; border: 0px solid #ffff…" at bounding box center [273, 150] width 255 height 235
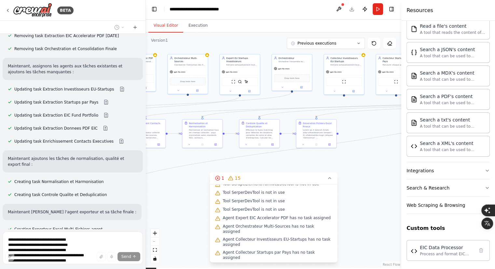
drag, startPoint x: 293, startPoint y: 147, endPoint x: 199, endPoint y: 187, distance: 102.5
click at [199, 187] on div ".deletable-edge-delete-btn { width: 20px; height: 20px; border: 0px solid #ffff…" at bounding box center [273, 150] width 255 height 235
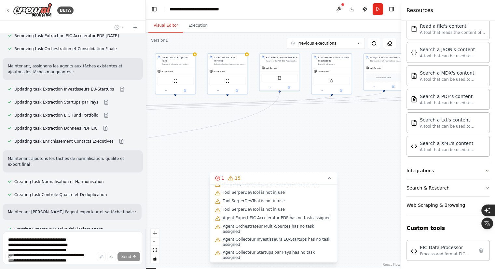
drag, startPoint x: 382, startPoint y: 146, endPoint x: 164, endPoint y: 145, distance: 218.2
click at [164, 145] on div ".deletable-edge-delete-btn { width: 20px; height: 20px; border: 0px solid #ffff…" at bounding box center [273, 150] width 255 height 235
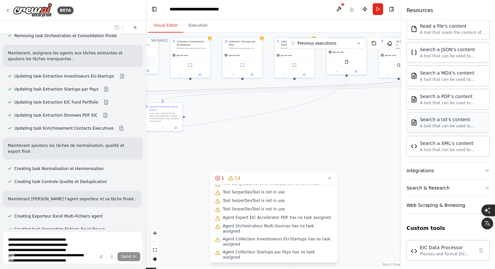
scroll to position [1449, 0]
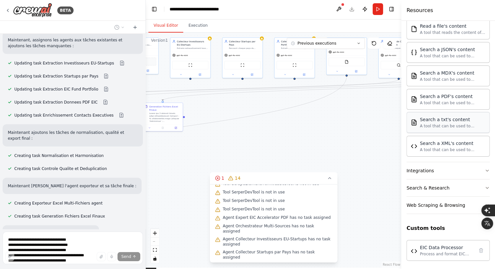
drag, startPoint x: 374, startPoint y: 139, endPoint x: 441, endPoint y: 124, distance: 68.9
click at [441, 124] on div "BETA Hello! I'm the CrewAI assistant. What kind of automation do you want to bu…" at bounding box center [247, 133] width 495 height 269
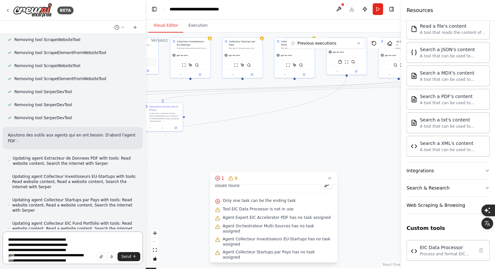
scroll to position [1, 0]
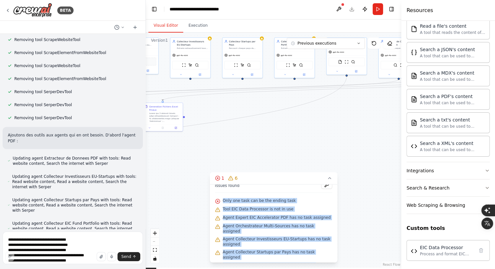
drag, startPoint x: 224, startPoint y: 198, endPoint x: 327, endPoint y: 254, distance: 117.1
click at [327, 254] on div "Issues found Only one task can be the ending task Tool EIC Data Processor is no…" at bounding box center [273, 223] width 128 height 78
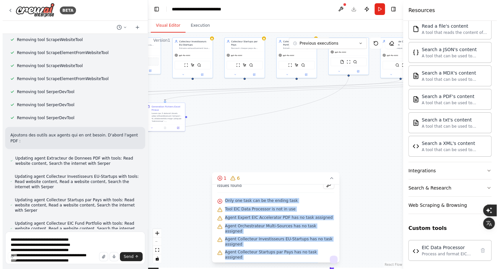
scroll to position [0, 0]
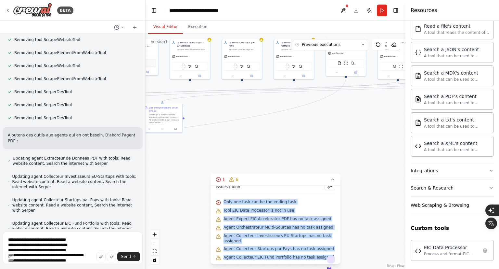
copy div "Only one task can be the ending task Tool EIC Data Processor is not in use Agen…"
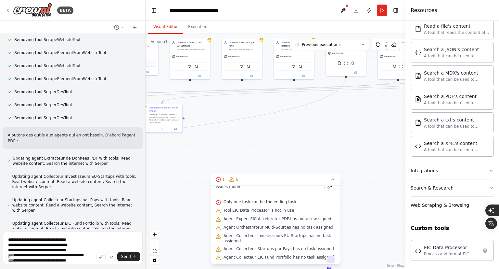
click at [64, 227] on div "Hello! I'm the CrewAI assistant. What kind of automation do you want to build? …" at bounding box center [72, 131] width 145 height 195
click at [55, 242] on textarea "**********" at bounding box center [73, 247] width 140 height 33
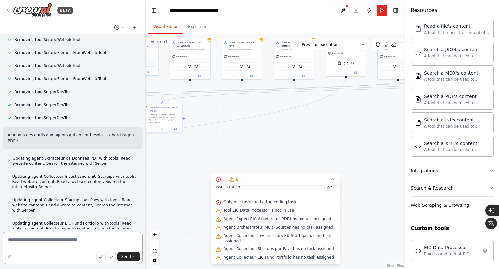
paste textarea "**********"
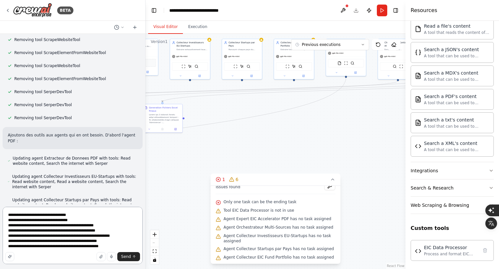
type textarea "**********"
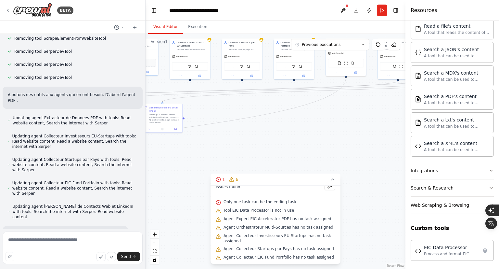
scroll to position [1768, 0]
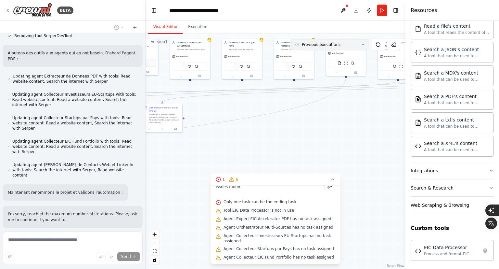
click at [363, 46] on icon at bounding box center [363, 45] width 4 height 4
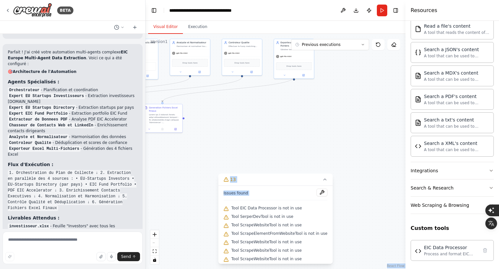
scroll to position [52, 0]
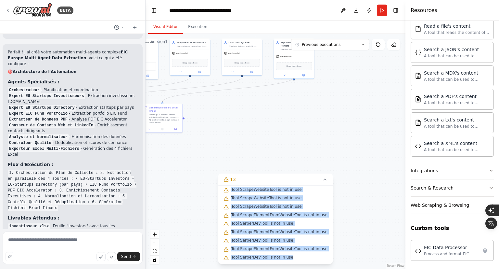
drag, startPoint x: 234, startPoint y: 206, endPoint x: 299, endPoint y: 256, distance: 81.6
click at [299, 256] on div "Issues found Tool EIC Data Processor is not in use Tool SerperDevTool is not in…" at bounding box center [276, 224] width 114 height 78
copy div "Tool EIC Data Processor is not in use Tool SerperDevTool is not in use Tool Scr…"
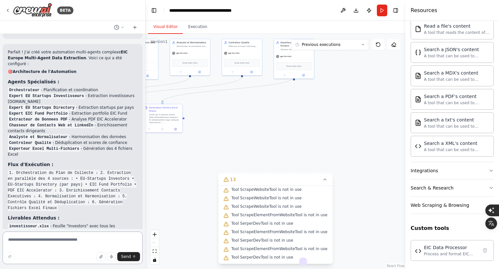
click at [77, 240] on textarea at bounding box center [73, 247] width 140 height 33
paste textarea "**********"
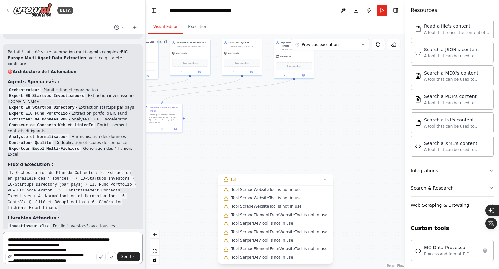
scroll to position [8, 0]
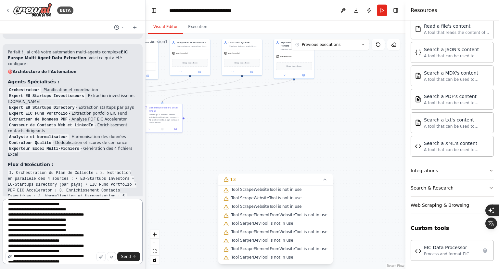
type textarea "**********"
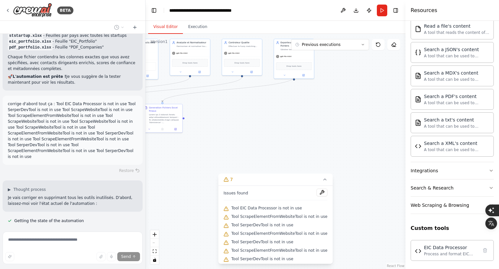
scroll to position [2647, 0]
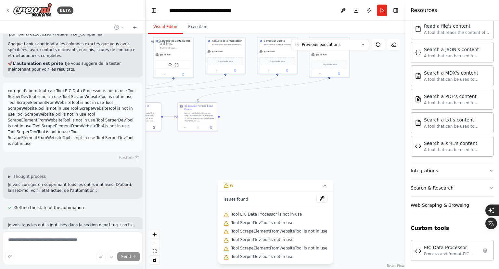
drag, startPoint x: 228, startPoint y: 148, endPoint x: 249, endPoint y: 139, distance: 23.0
click at [249, 139] on div ".deletable-edge-delete-btn { width: 20px; height: 20px; border: 0px solid #ffff…" at bounding box center [276, 151] width 260 height 235
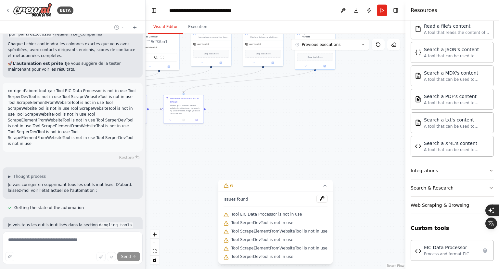
scroll to position [2660, 0]
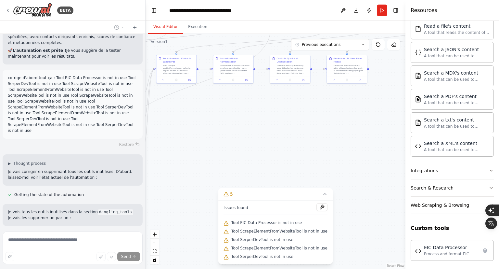
drag, startPoint x: 178, startPoint y: 160, endPoint x: 256, endPoint y: 138, distance: 81.4
click at [256, 138] on div ".deletable-edge-delete-btn { width: 20px; height: 20px; border: 0px solid #ffff…" at bounding box center [276, 151] width 260 height 235
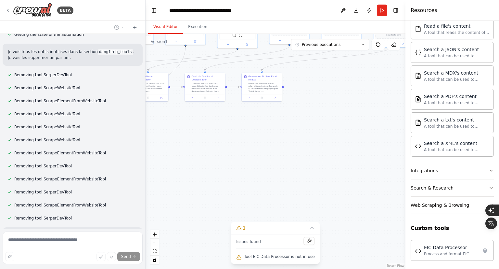
scroll to position [2855, 0]
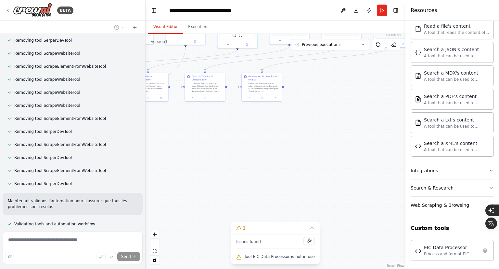
click at [29, 221] on span "Validating tools and automation workflow" at bounding box center [54, 223] width 81 height 5
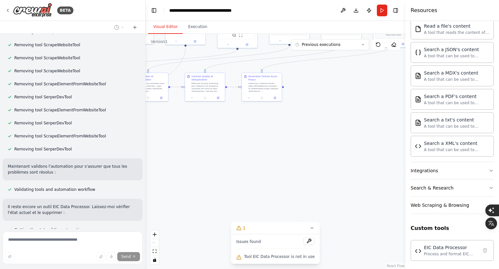
scroll to position [2895, 0]
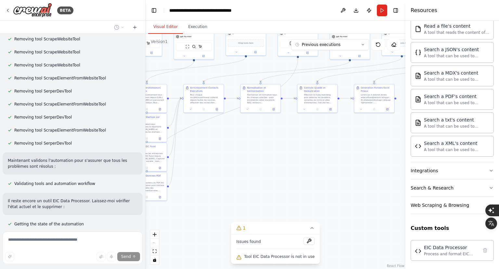
drag, startPoint x: 282, startPoint y: 183, endPoint x: 394, endPoint y: 194, distance: 113.4
click at [394, 194] on div ".deletable-edge-delete-btn { width: 20px; height: 20px; border: 0px solid #ffff…" at bounding box center [276, 151] width 260 height 235
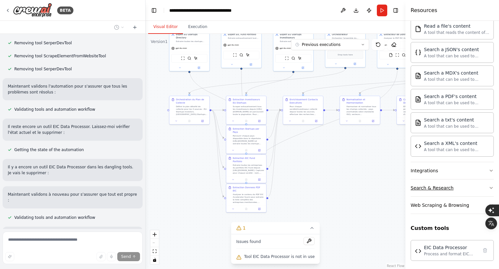
drag, startPoint x: 312, startPoint y: 173, endPoint x: 411, endPoint y: 185, distance: 99.9
click at [411, 185] on div "BETA Hello! I'm the CrewAI assistant. What kind of automation do you want to bu…" at bounding box center [249, 134] width 499 height 269
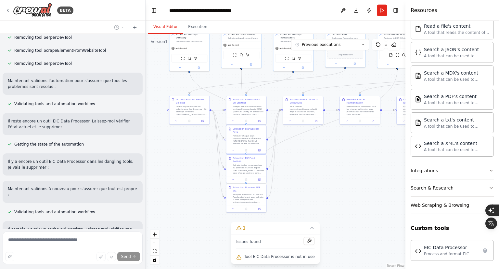
scroll to position [2981, 0]
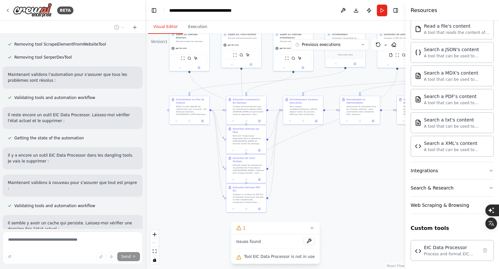
click at [276, 256] on span "Tool EIC Data Processor is not in use" at bounding box center [279, 256] width 71 height 5
copy div "Lore IPS Dolo Sitametco ad eli se doe Tempor Incididu ▼ Utlaboreetd Magnaali en…"
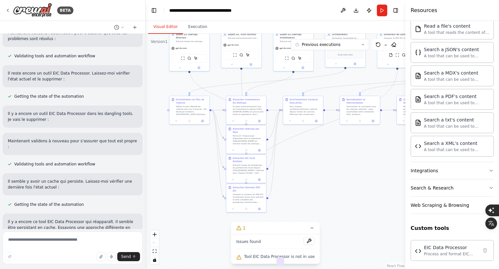
click at [267, 257] on span "Tool EIC Data Processor is not in use" at bounding box center [279, 256] width 71 height 5
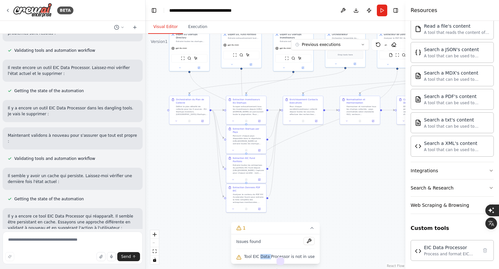
click at [267, 257] on span "Tool EIC Data Processor is not in use" at bounding box center [279, 256] width 71 height 5
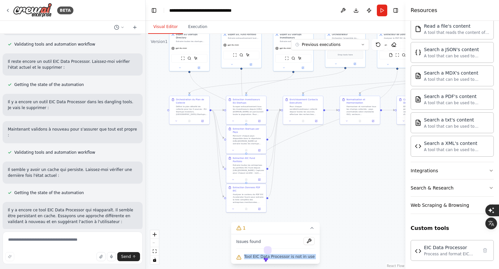
click at [267, 257] on span "Tool EIC Data Processor is not in use" at bounding box center [279, 256] width 71 height 5
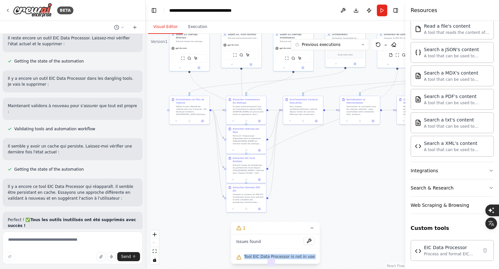
copy div "Lore IPS Dolo Sitametco ad eli se doe Tempor Incididu ▼ Utlaboreetd Magnaali en…"
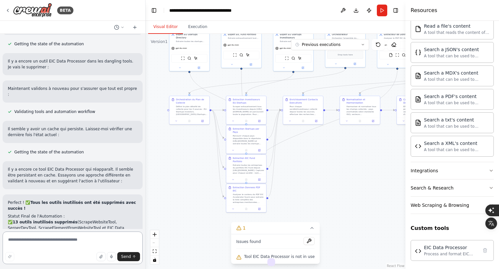
click at [85, 242] on textarea at bounding box center [73, 247] width 140 height 33
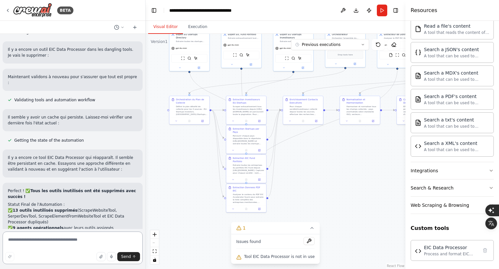
paste textarea "**********"
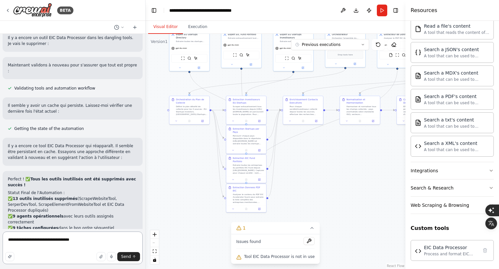
type textarea "**********"
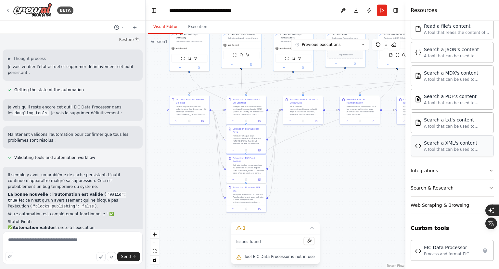
scroll to position [3448, 0]
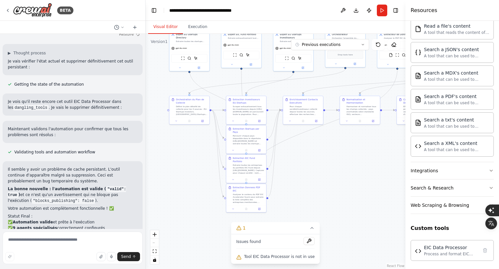
click at [272, 256] on span "Tool EIC Data Processor is not in use" at bounding box center [279, 256] width 71 height 5
copy div "Lore IPS Dolo Sitametco ad eli se doe Tempor Incididu ▼ Utlaboreetd Magnaali en…"
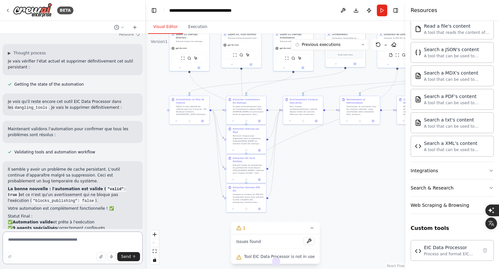
click at [73, 240] on textarea at bounding box center [73, 247] width 140 height 33
paste textarea "**********"
type textarea "**********"
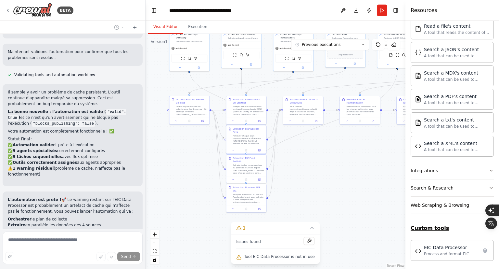
scroll to position [3531, 0]
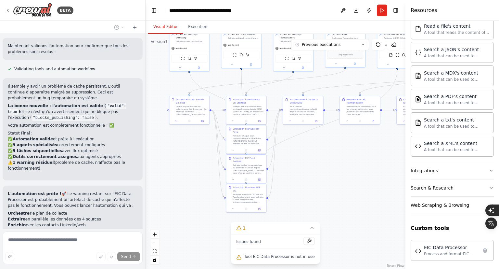
click at [34, 261] on div "j'ai toujours ça Tool EIC Data Processor is not in use" at bounding box center [73, 269] width 140 height 16
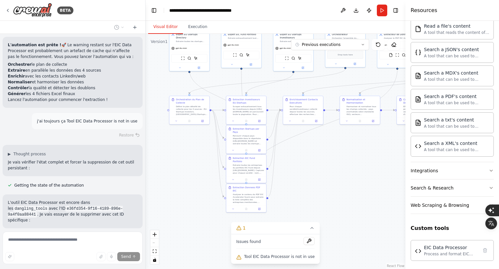
scroll to position [3686, 0]
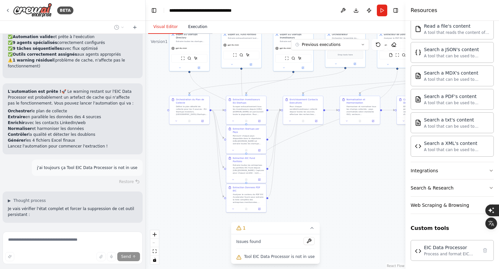
click at [195, 28] on button "Execution" at bounding box center [198, 27] width 30 height 14
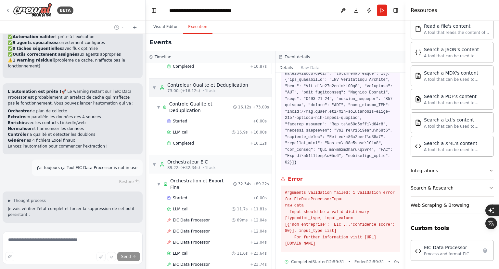
click at [151, 78] on div "▼ Controleur Qualite et Deduplication 73.00s (+16.12s) • 1 task" at bounding box center [210, 87] width 123 height 18
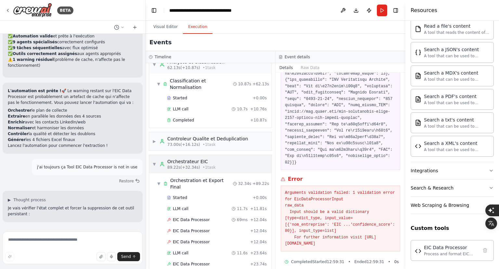
scroll to position [3640, 0]
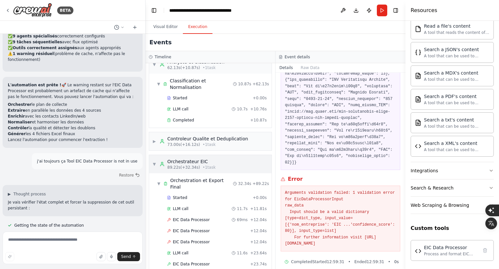
click at [155, 161] on span "▼" at bounding box center [155, 163] width 4 height 5
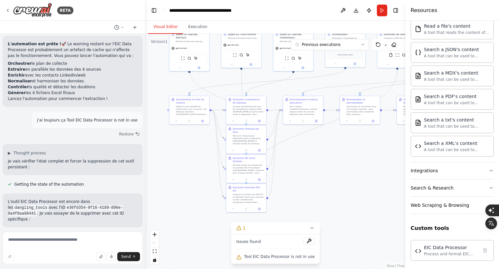
click at [168, 26] on button "Visual Editor" at bounding box center [165, 27] width 35 height 14
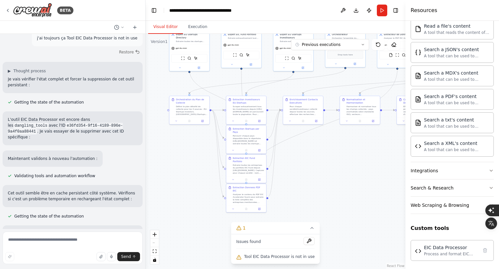
scroll to position [3763, 0]
click at [380, 12] on button "Run" at bounding box center [382, 11] width 10 height 12
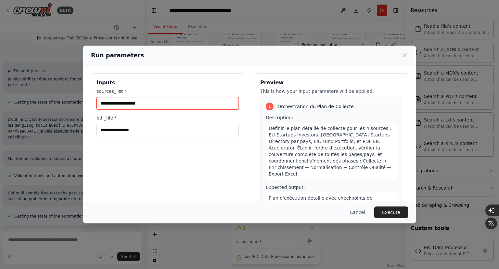
click at [129, 100] on input "sources_list *" at bounding box center [168, 103] width 142 height 12
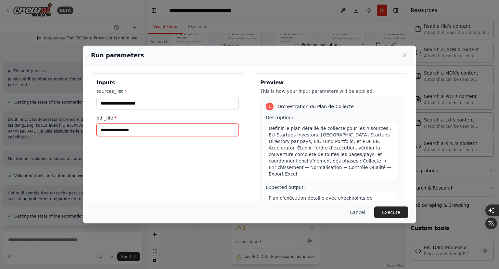
click at [136, 125] on input "pdf_file *" at bounding box center [168, 130] width 142 height 12
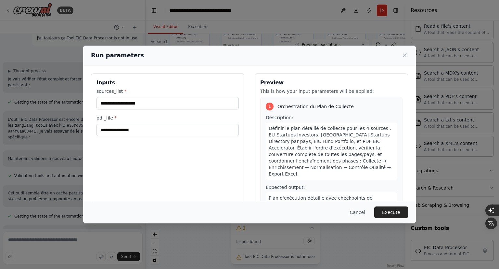
click at [95, 81] on div "Inputs sources_list * pdf_file *" at bounding box center [167, 150] width 153 height 154
click at [359, 213] on button "Cancel" at bounding box center [358, 212] width 26 height 12
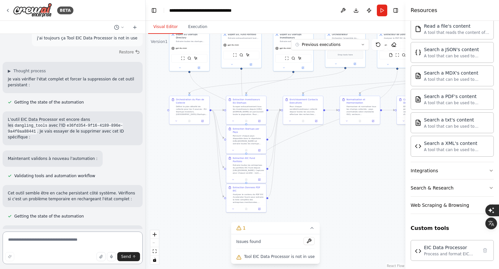
click at [28, 239] on textarea at bounding box center [73, 247] width 140 height 33
type textarea "**********"
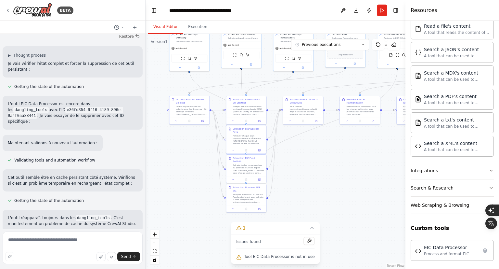
scroll to position [3815, 0]
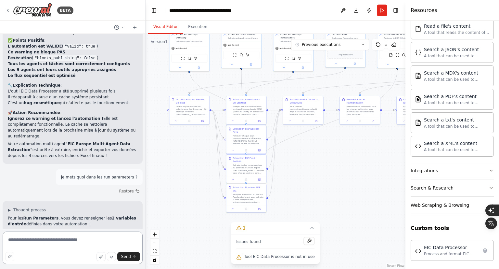
scroll to position [4002, 0]
click at [44, 234] on textarea at bounding box center [73, 247] width 140 height 33
drag, startPoint x: 9, startPoint y: 70, endPoint x: 101, endPoint y: 97, distance: 95.6
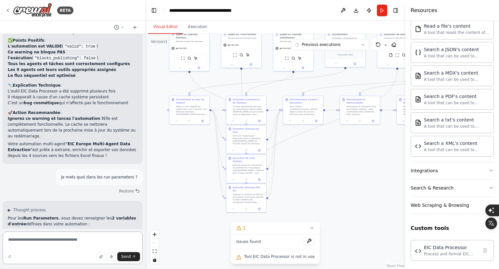
click at [39, 246] on textarea at bounding box center [73, 247] width 140 height 33
click at [44, 242] on textarea at bounding box center [73, 247] width 140 height 33
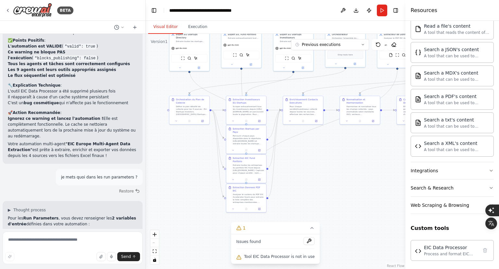
drag, startPoint x: 9, startPoint y: 150, endPoint x: 96, endPoint y: 158, distance: 87.5
copy code "EU-Startups Investors, [GEOGRAPHIC_DATA]-Startups Directory par pays, EIC Fund …"
click at [47, 247] on textarea at bounding box center [73, 247] width 140 height 33
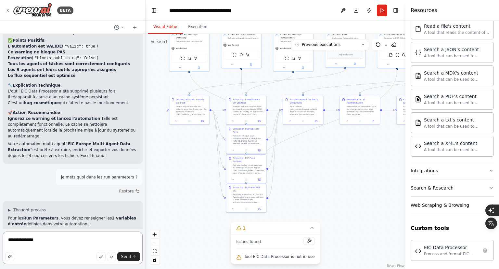
paste textarea "**********"
type textarea "**********"
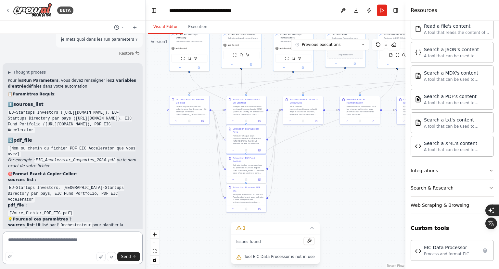
scroll to position [4188, 0]
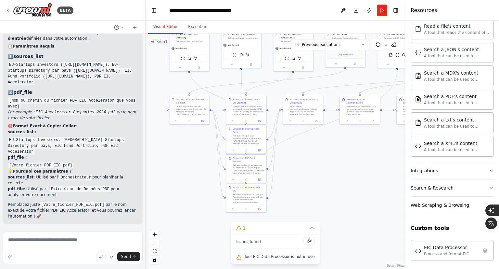
drag, startPoint x: 10, startPoint y: 124, endPoint x: 100, endPoint y: 132, distance: 90.1
drag, startPoint x: 8, startPoint y: 125, endPoint x: 92, endPoint y: 133, distance: 84.6
click at [378, 12] on button "Run" at bounding box center [382, 11] width 10 height 12
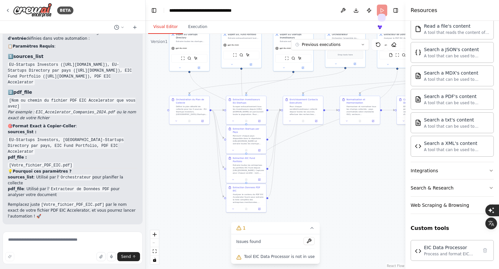
click at [382, 8] on header "**********" at bounding box center [276, 10] width 260 height 21
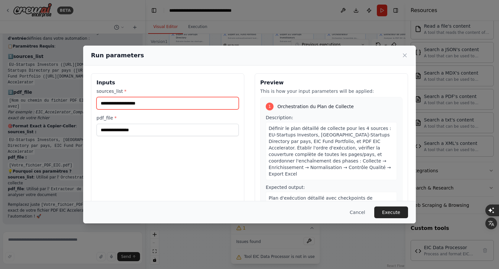
click at [133, 106] on input "sources_list *" at bounding box center [168, 103] width 142 height 12
paste input "**********"
type input "**********"
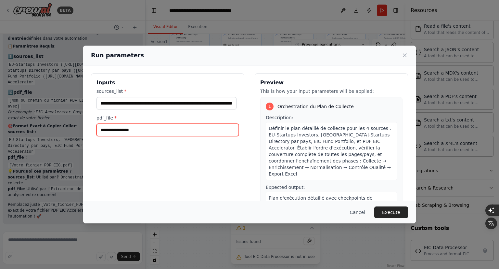
scroll to position [0, 0]
click at [129, 130] on input "pdf_file *" at bounding box center [168, 130] width 142 height 12
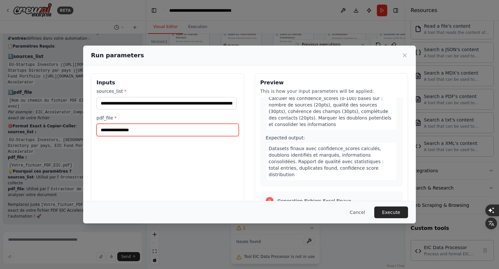
scroll to position [1074, 0]
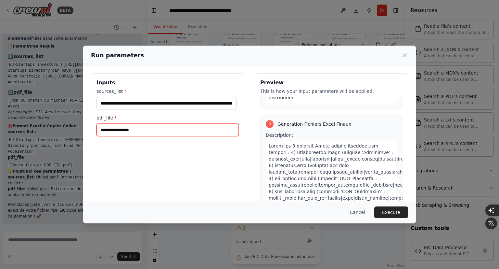
click at [135, 130] on input "pdf_file *" at bounding box center [168, 130] width 142 height 12
paste input "**********"
type input "**********"
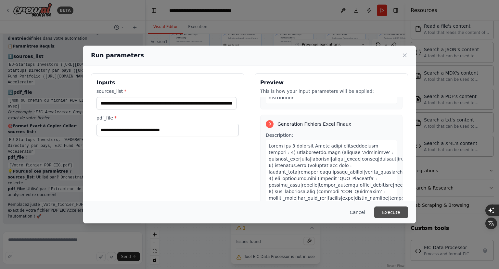
click at [399, 216] on button "Execute" at bounding box center [392, 212] width 34 height 12
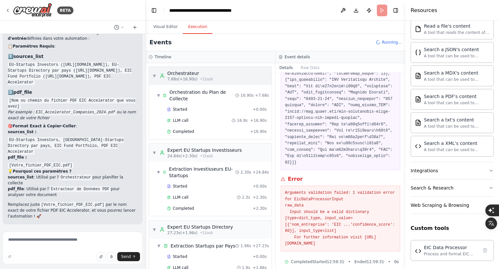
click at [153, 75] on span "▼" at bounding box center [155, 75] width 4 height 5
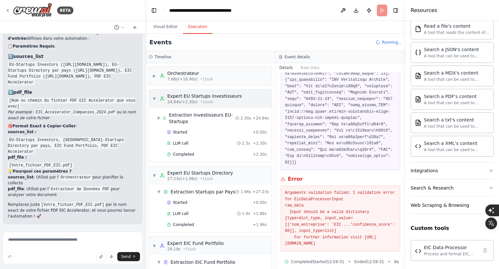
click at [153, 99] on span "▼" at bounding box center [155, 98] width 4 height 5
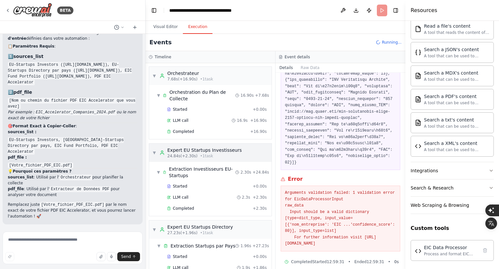
click at [151, 152] on div "▼ Expert EU Startups Investisseurs 24.84s (+2.30s) • 1 task" at bounding box center [210, 152] width 123 height 18
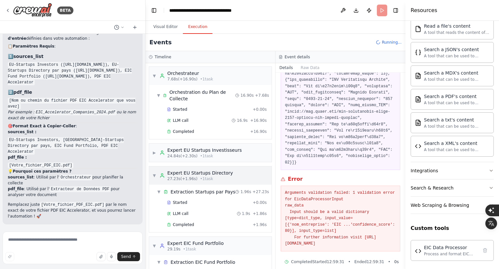
click at [153, 175] on span "▼" at bounding box center [155, 175] width 4 height 5
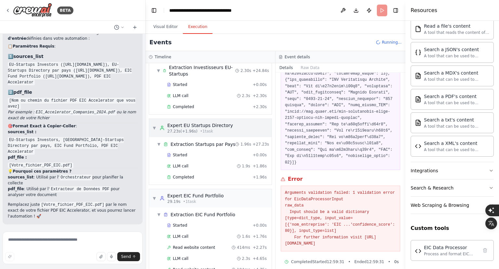
scroll to position [103, 0]
click at [155, 124] on span "▼" at bounding box center [155, 126] width 4 height 5
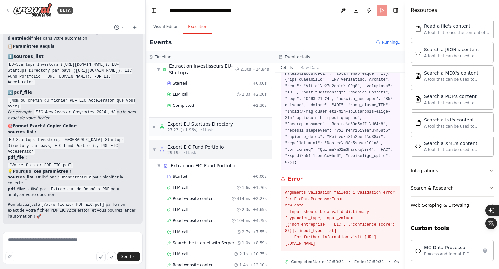
click at [153, 144] on div "▼ Expert EIC Fund Portfolio 29.19s • 1 task" at bounding box center [189, 149] width 72 height 12
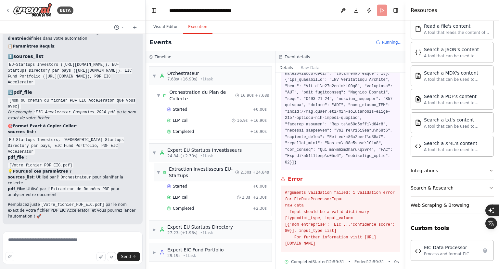
click at [157, 169] on span "▼" at bounding box center [158, 171] width 3 height 5
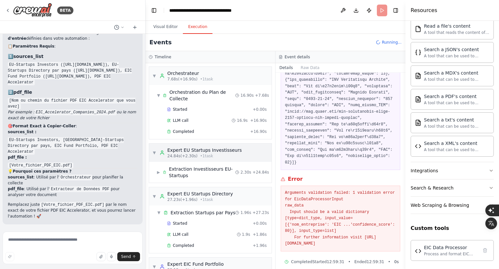
click at [155, 147] on div "▼ Expert EU Startups Investisseurs 24.84s (+2.30s) • 1 task" at bounding box center [197, 153] width 89 height 12
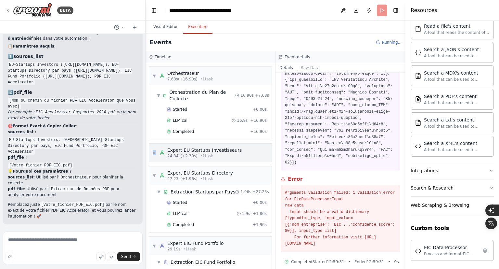
click at [155, 147] on div "▶ Expert EU Startups Investisseurs 24.84s (+2.30s) • 1 task" at bounding box center [197, 153] width 89 height 12
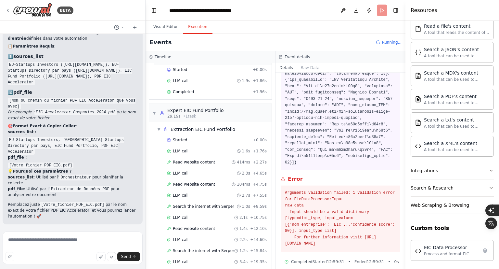
scroll to position [191, 0]
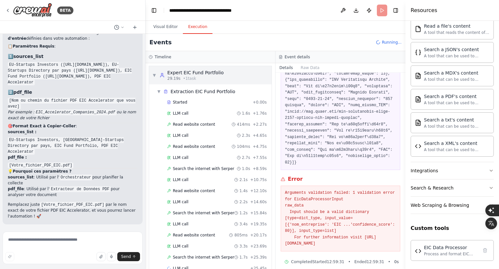
click at [157, 73] on div "▼ Expert EIC Fund Portfolio 29.19s • 1 task" at bounding box center [189, 75] width 72 height 12
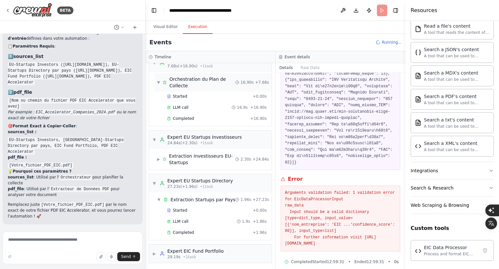
click at [158, 80] on span "▼" at bounding box center [158, 82] width 3 height 5
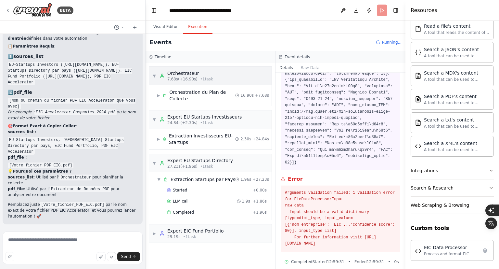
click at [155, 75] on span "▼" at bounding box center [155, 75] width 4 height 5
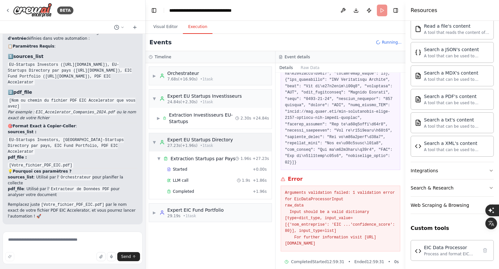
click at [154, 138] on div "▼ Expert EU Startups Directory 27.23s (+1.96s) • 1 task" at bounding box center [193, 142] width 81 height 12
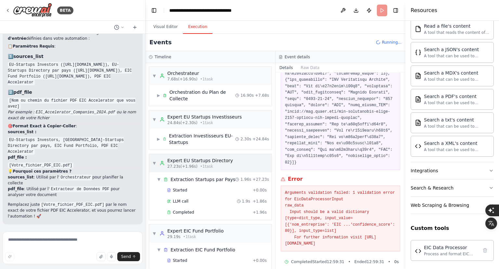
click at [153, 163] on span "▼" at bounding box center [155, 162] width 4 height 5
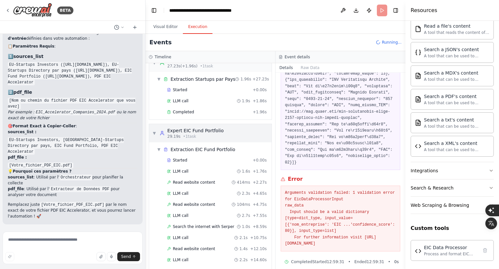
scroll to position [100, 0]
click at [155, 131] on span "▼" at bounding box center [155, 132] width 4 height 5
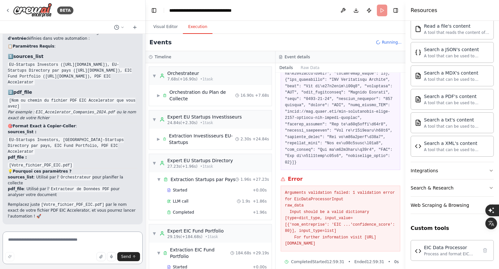
click at [53, 244] on textarea at bounding box center [73, 247] width 140 height 33
type textarea "**********"
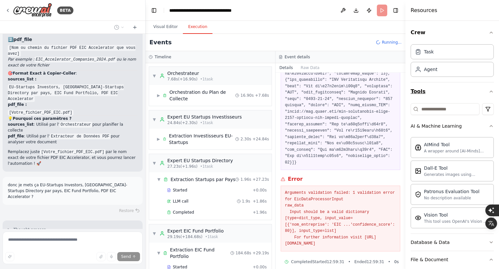
click at [489, 89] on icon "button" at bounding box center [491, 91] width 5 height 5
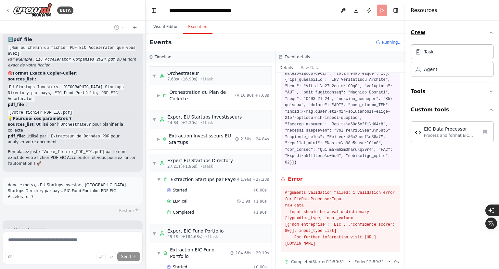
click at [485, 33] on button "Crew" at bounding box center [452, 32] width 83 height 18
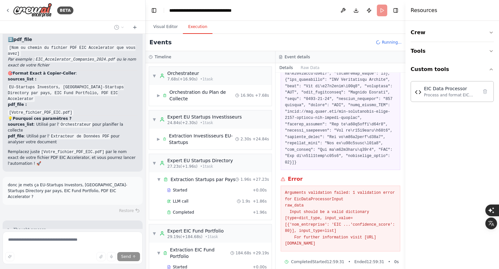
click at [495, 68] on div "Crew Tools Custom tools EIC Data Processor Process and format EIC monitoring da…" at bounding box center [453, 145] width 94 height 248
click at [493, 69] on icon "button" at bounding box center [491, 69] width 5 height 5
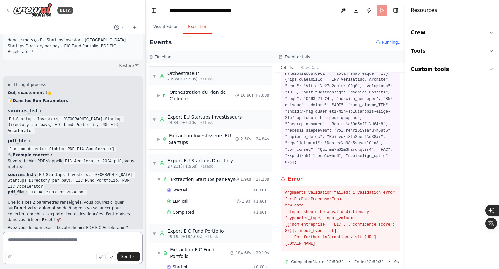
scroll to position [4384, 0]
click at [74, 236] on textarea at bounding box center [73, 247] width 140 height 33
click at [61, 237] on textarea at bounding box center [73, 247] width 140 height 33
click at [54, 237] on textarea at bounding box center [73, 247] width 140 height 33
type textarea "**********"
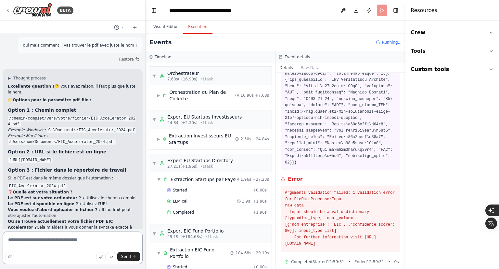
scroll to position [4590, 0]
click at [101, 255] on icon "button" at bounding box center [101, 256] width 4 height 4
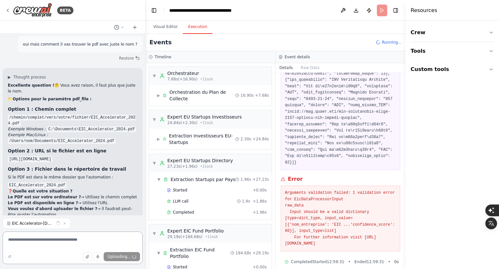
click at [47, 242] on textarea at bounding box center [73, 247] width 140 height 33
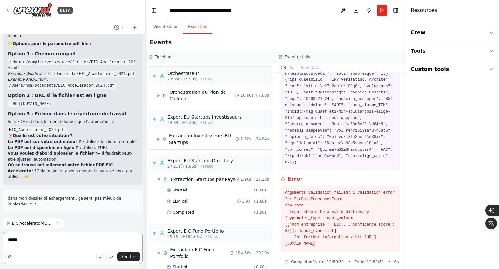
scroll to position [4656, 0]
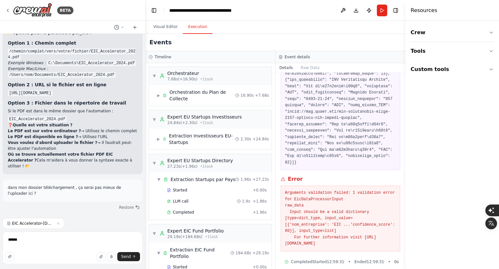
click at [27, 223] on span "EIC Accelerator-[DATE] Cut Off.pdf" at bounding box center [33, 222] width 42 height 5
click at [33, 244] on textarea "*****" at bounding box center [73, 247] width 140 height 33
paste textarea "**********"
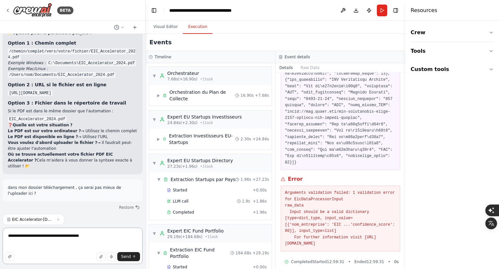
type textarea "**********"
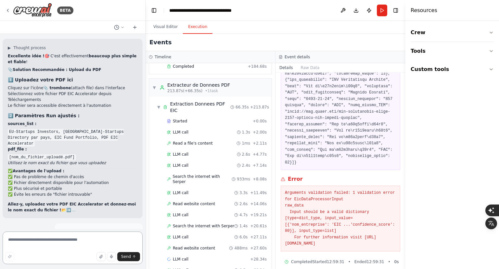
scroll to position [1123, 0]
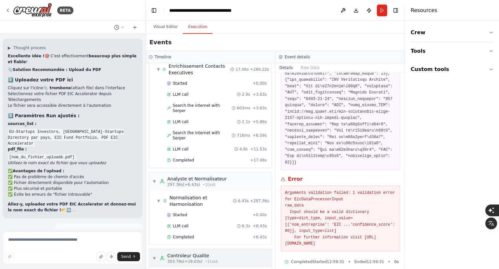
click at [153, 255] on span "▼" at bounding box center [155, 257] width 4 height 5
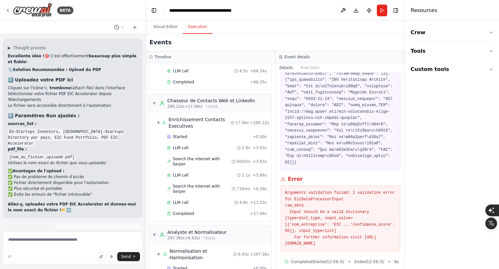
drag, startPoint x: 381, startPoint y: 236, endPoint x: 279, endPoint y: 176, distance: 118.2
click at [279, 176] on div "EIC Data Processor [DATE] 12:59:31 Input Error Arguments validation failed: 1 v…" at bounding box center [341, 171] width 130 height 196
click at [23, 236] on textarea at bounding box center [73, 247] width 140 height 33
paste textarea "**********"
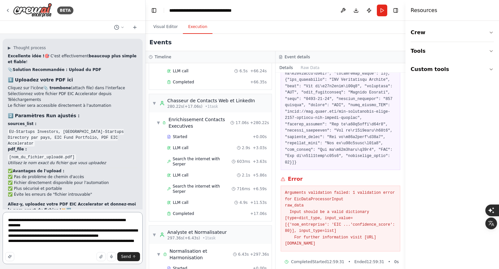
type textarea "**********"
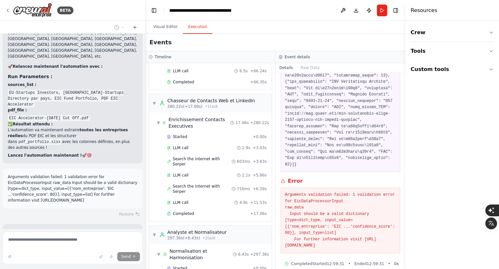
scroll to position [5162, 0]
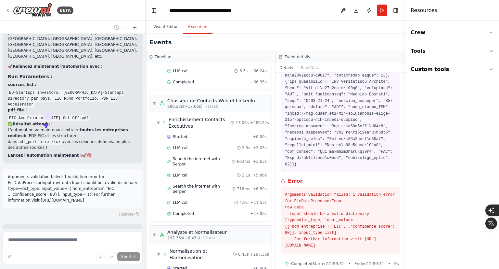
scroll to position [5136, 0]
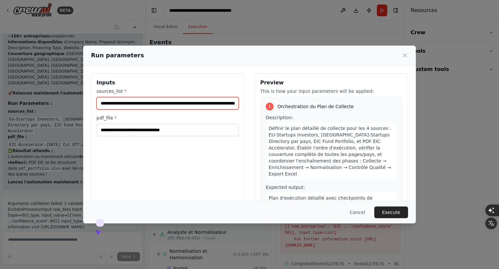
click at [157, 99] on input "**********" at bounding box center [168, 103] width 142 height 12
paste input "text"
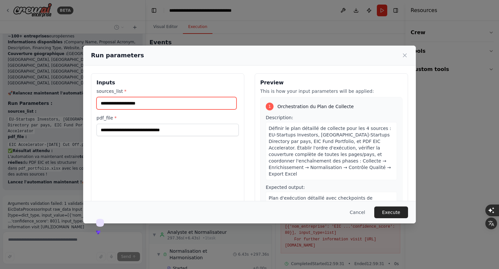
paste input "**********"
type input "**********"
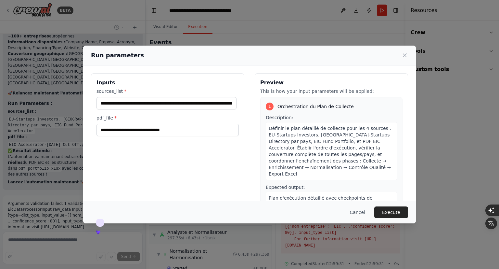
click at [44, 150] on div "**********" at bounding box center [249, 134] width 499 height 269
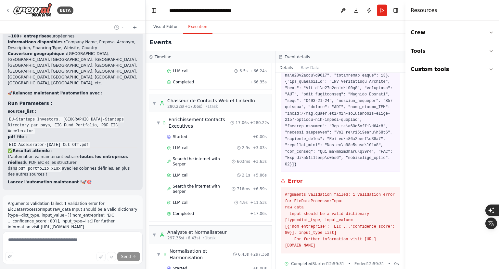
drag, startPoint x: 9, startPoint y: 133, endPoint x: 91, endPoint y: 139, distance: 82.5
click at [384, 8] on button "Run" at bounding box center [382, 11] width 10 height 12
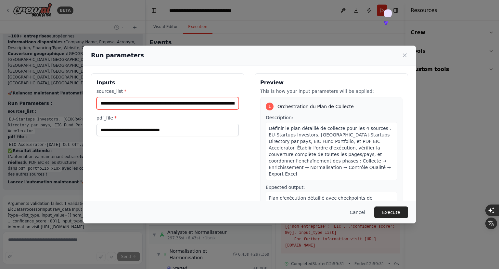
click at [182, 104] on input "**********" at bounding box center [168, 103] width 142 height 12
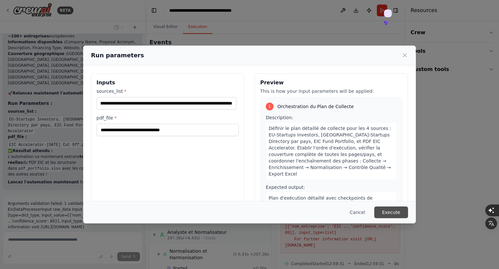
click at [398, 210] on button "Execute" at bounding box center [392, 212] width 34 height 12
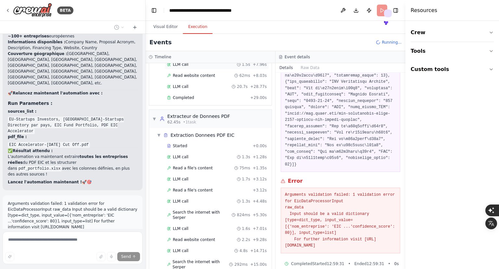
scroll to position [370, 0]
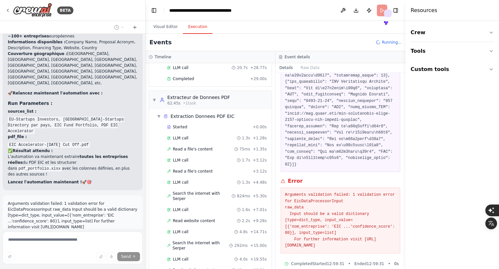
drag, startPoint x: 382, startPoint y: 238, endPoint x: 283, endPoint y: 187, distance: 111.1
drag, startPoint x: 283, startPoint y: 187, endPoint x: 308, endPoint y: 214, distance: 36.4
click at [308, 214] on pre "Arguments validation failed: 1 validation error for EicDataProcessorInput raw_d…" at bounding box center [340, 220] width 111 height 57
drag, startPoint x: 283, startPoint y: 187, endPoint x: 386, endPoint y: 243, distance: 117.8
click at [386, 243] on div "Arguments validation failed: 1 validation error for EicDataProcessorInput raw_d…" at bounding box center [341, 220] width 120 height 66
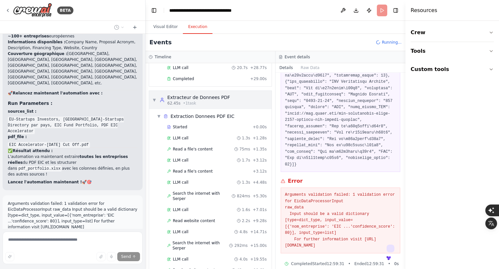
click at [155, 97] on span "▼" at bounding box center [155, 99] width 4 height 5
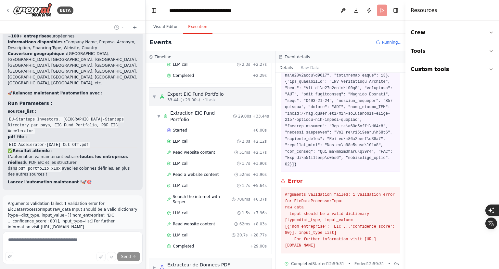
click at [155, 95] on span "▼" at bounding box center [155, 96] width 4 height 5
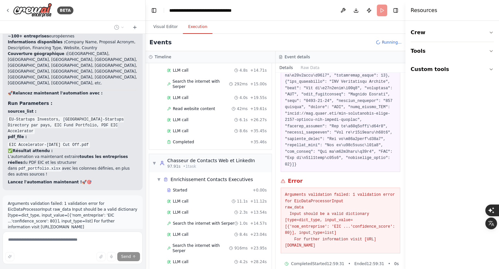
scroll to position [549, 0]
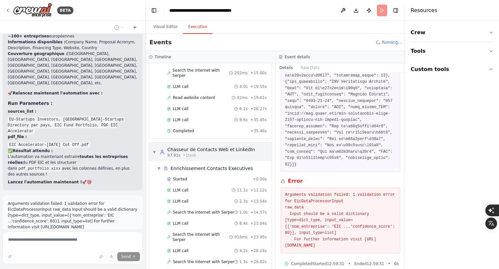
click at [153, 149] on span "▼" at bounding box center [155, 151] width 4 height 5
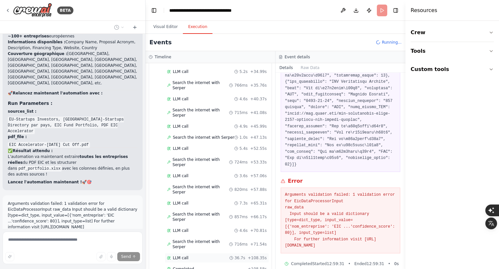
scroll to position [832, 0]
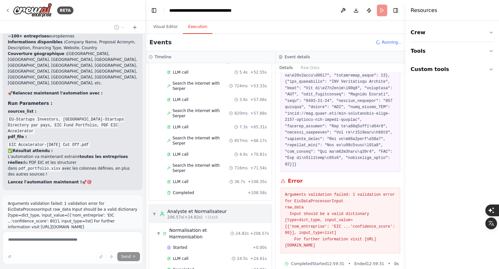
click at [155, 211] on span "▼" at bounding box center [155, 213] width 4 height 5
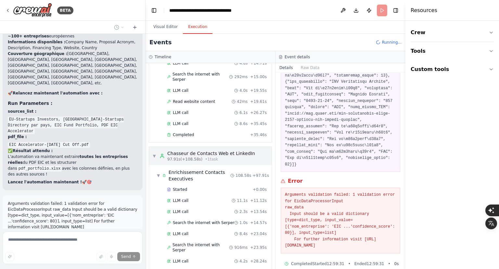
click at [153, 153] on span "▼" at bounding box center [155, 155] width 4 height 5
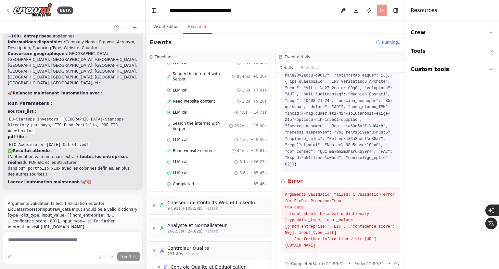
scroll to position [241, 0]
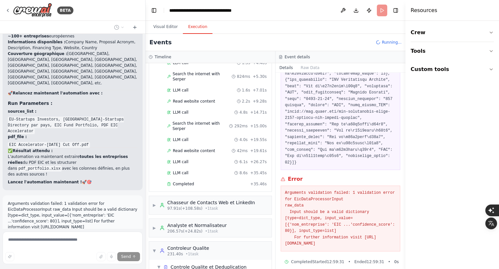
click at [349, 259] on span "•" at bounding box center [350, 261] width 2 height 5
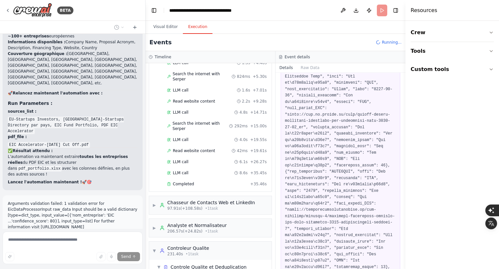
scroll to position [33, 0]
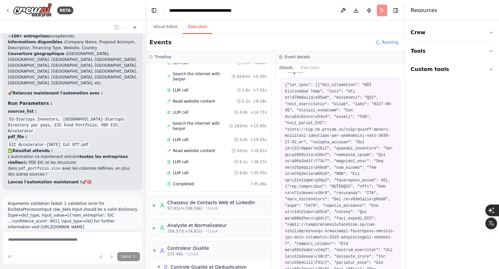
click at [220, 39] on div "Events Running..." at bounding box center [276, 42] width 260 height 17
click at [153, 248] on span "▼" at bounding box center [155, 250] width 4 height 5
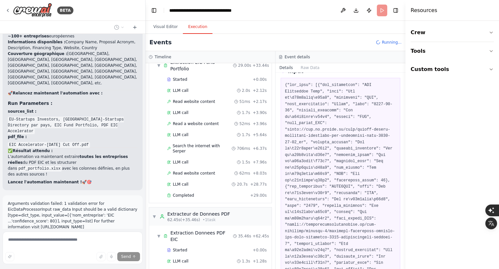
scroll to position [460, 0]
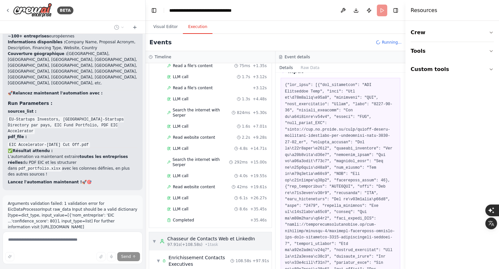
click at [155, 238] on span "▼" at bounding box center [155, 240] width 4 height 5
click at [153, 258] on div "▼ Analyste et Normalisateur 206.57s (+24.82s) • 1 task" at bounding box center [190, 264] width 74 height 12
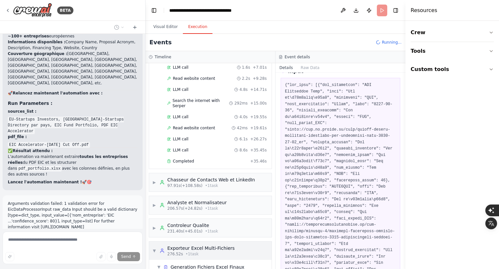
click at [156, 248] on span "▼" at bounding box center [155, 250] width 4 height 5
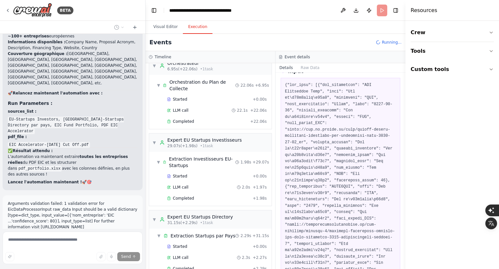
scroll to position [0, 0]
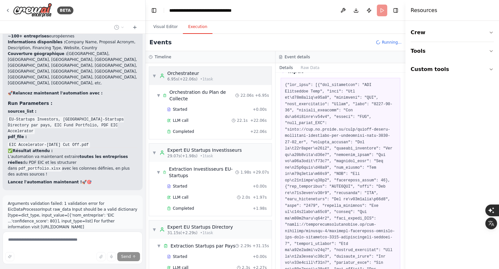
click at [153, 75] on span "▼" at bounding box center [155, 75] width 4 height 5
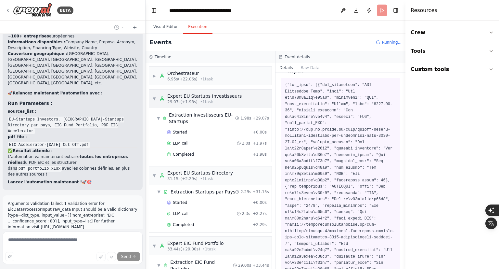
click at [154, 96] on span "▼" at bounding box center [155, 98] width 4 height 5
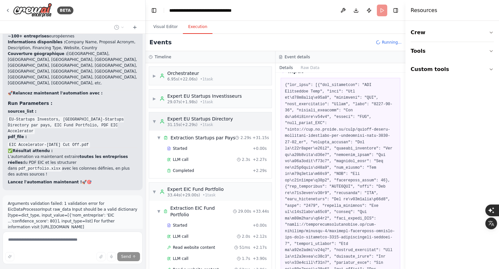
click at [153, 123] on span "▼" at bounding box center [155, 121] width 4 height 5
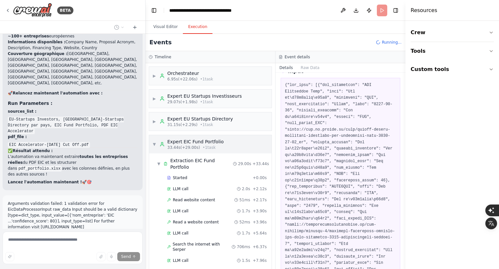
click at [155, 139] on div "▼ Expert EIC Fund Portfolio 33.44s (+29.00s) • 1 task" at bounding box center [189, 144] width 72 height 12
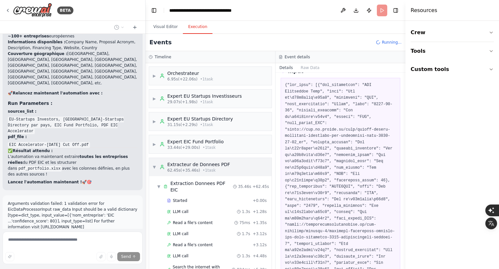
click at [153, 166] on span "▼" at bounding box center [155, 166] width 4 height 5
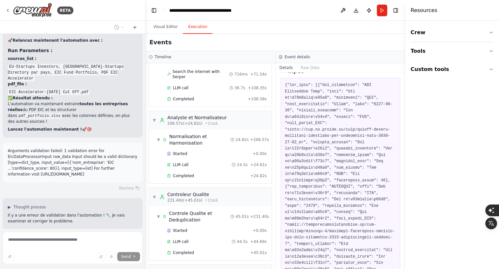
scroll to position [5188, 0]
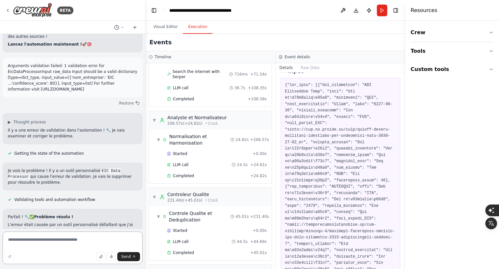
scroll to position [5317, 0]
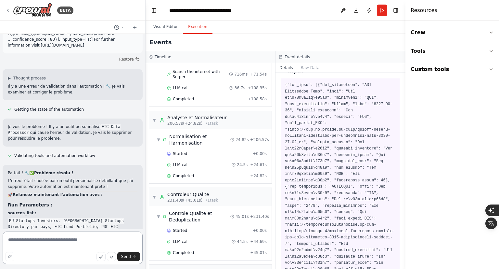
click at [37, 242] on textarea at bounding box center [73, 247] width 140 height 33
type textarea "*"
type textarea "*********"
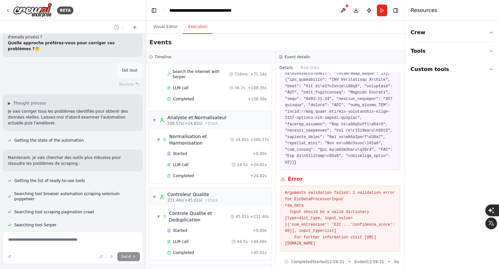
scroll to position [0, 0]
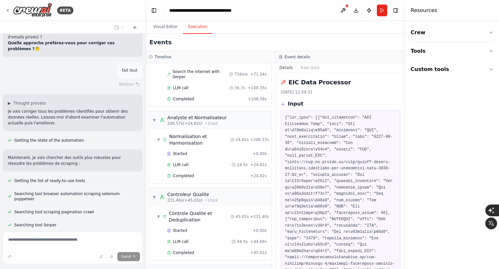
click at [407, 20] on div at bounding box center [407, 134] width 3 height 269
click at [343, 7] on button at bounding box center [343, 11] width 10 height 12
click at [342, 11] on div at bounding box center [343, 11] width 10 height 12
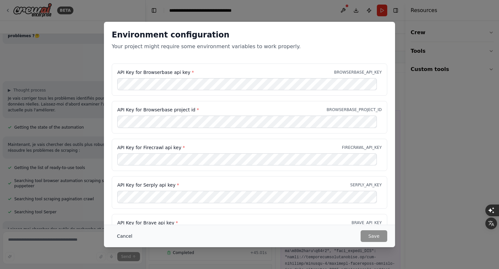
click at [127, 237] on button "Cancel" at bounding box center [125, 236] width 26 height 12
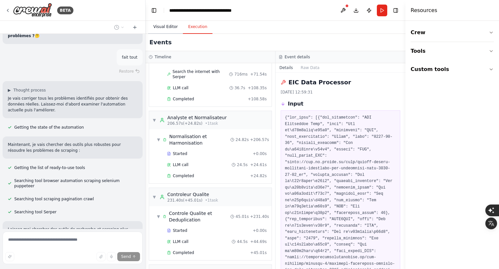
click at [167, 30] on button "Visual Editor" at bounding box center [165, 27] width 35 height 14
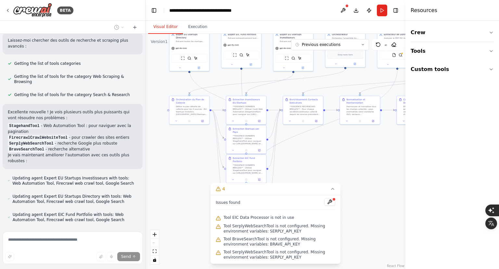
scroll to position [6001, 0]
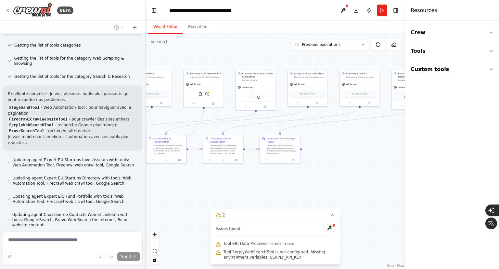
drag, startPoint x: 359, startPoint y: 153, endPoint x: 138, endPoint y: 185, distance: 223.4
click at [138, 185] on div "BETA Hello! I'm the CrewAI assistant. What kind of automation do you want to bu…" at bounding box center [249, 134] width 499 height 269
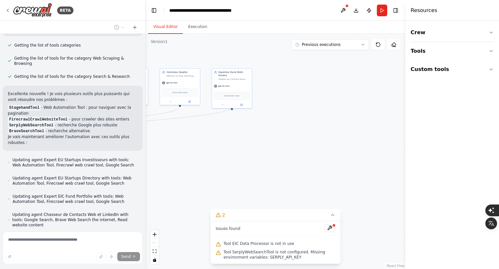
drag, startPoint x: 377, startPoint y: 163, endPoint x: 454, endPoint y: 112, distance: 92.1
click at [454, 112] on div "BETA Hello! I'm the CrewAI assistant. What kind of automation do you want to bu…" at bounding box center [249, 134] width 499 height 269
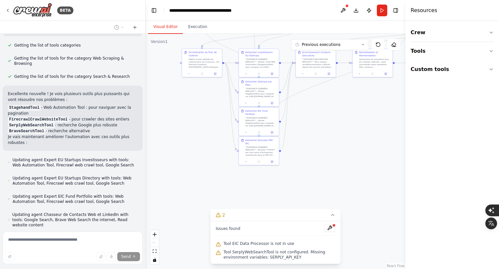
drag, startPoint x: 224, startPoint y: 145, endPoint x: 350, endPoint y: 112, distance: 129.9
click at [350, 112] on div ".deletable-edge-delete-btn { width: 20px; height: 20px; border: 0px solid #ffff…" at bounding box center [276, 151] width 260 height 235
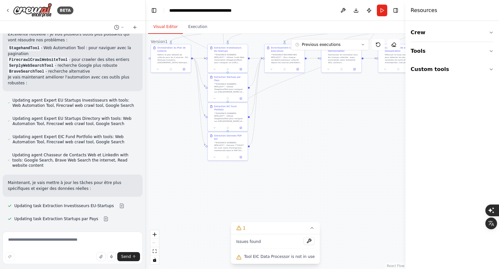
scroll to position [6188, 0]
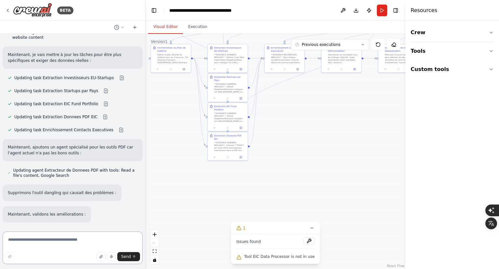
click at [74, 240] on textarea at bounding box center [73, 247] width 140 height 33
click at [277, 259] on div "Tool EIC Data Processor is not in use" at bounding box center [275, 256] width 78 height 8
click at [278, 258] on span "Tool EIC Data Processor is not in use" at bounding box center [279, 256] width 71 height 5
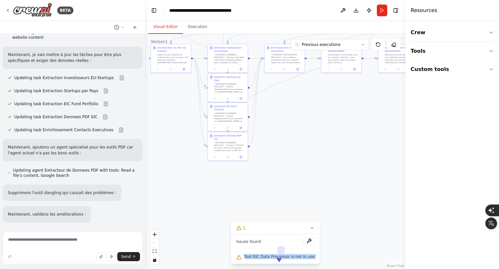
click at [278, 258] on span "Tool EIC Data Processor is not in use" at bounding box center [279, 256] width 71 height 5
click at [60, 242] on textarea at bounding box center [73, 247] width 140 height 33
click at [60, 238] on textarea at bounding box center [73, 247] width 140 height 33
click at [54, 241] on textarea at bounding box center [73, 247] width 140 height 33
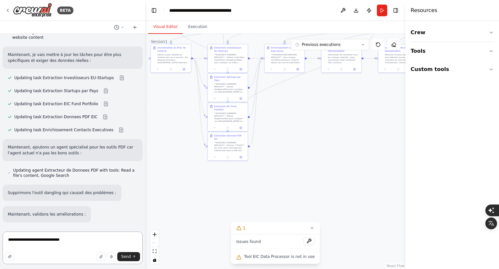
type textarea "**********"
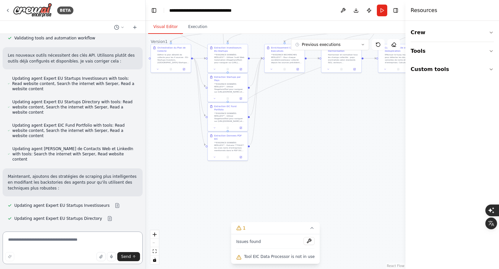
scroll to position [6382, 0]
click at [42, 242] on textarea at bounding box center [73, 247] width 140 height 33
type textarea "********"
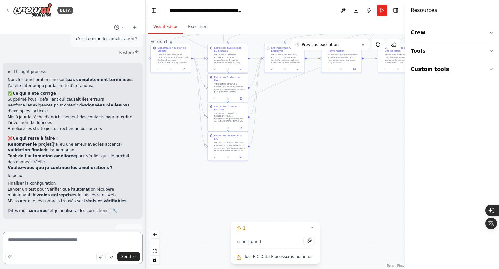
scroll to position [6738, 0]
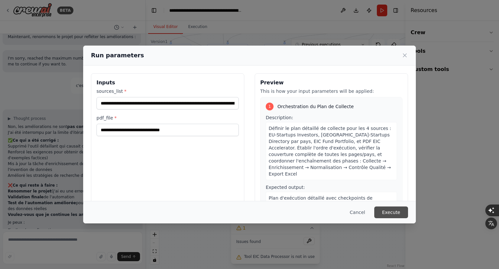
click at [395, 215] on button "Execute" at bounding box center [392, 212] width 34 height 12
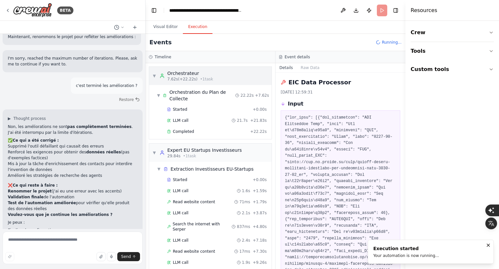
click at [153, 74] on span "▼" at bounding box center [155, 75] width 4 height 5
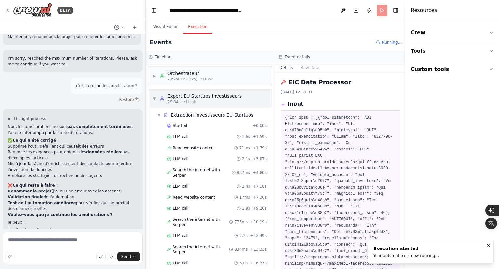
click at [153, 97] on span "▼" at bounding box center [155, 98] width 4 height 5
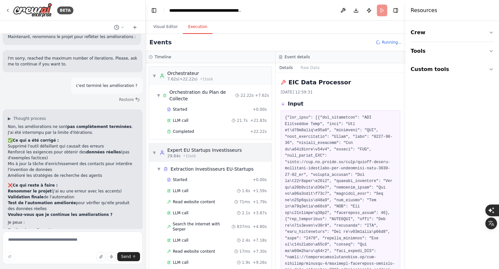
click at [153, 152] on span "▼" at bounding box center [155, 152] width 4 height 5
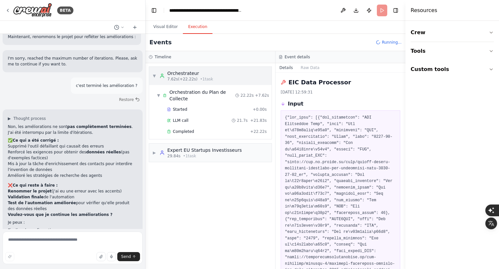
click at [152, 74] on div "▼ Orchestrateur 7.62s (+22.22s) • 1 task" at bounding box center [210, 76] width 123 height 18
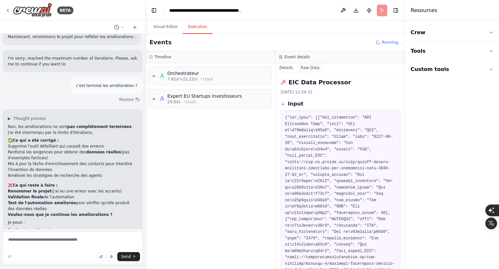
click at [312, 68] on button "Raw Data" at bounding box center [310, 67] width 27 height 9
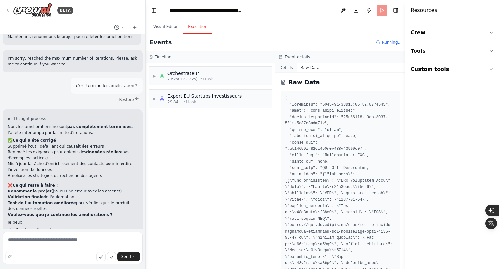
click at [286, 71] on button "Details" at bounding box center [286, 67] width 21 height 9
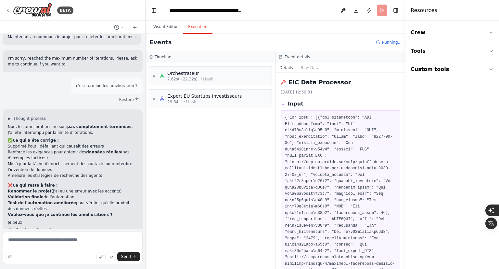
click at [306, 94] on div "[DATE] 12:59:31" at bounding box center [341, 91] width 120 height 5
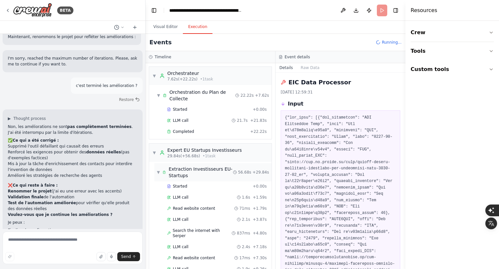
click at [158, 171] on span "▼" at bounding box center [158, 171] width 3 height 5
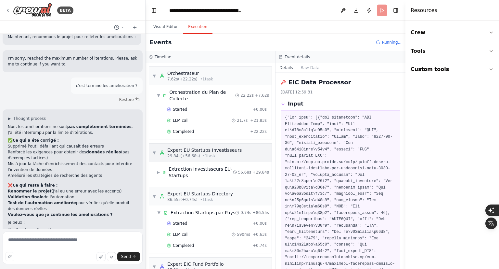
click at [153, 150] on span "▼" at bounding box center [155, 152] width 4 height 5
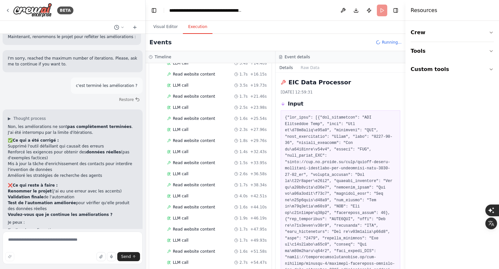
scroll to position [333, 0]
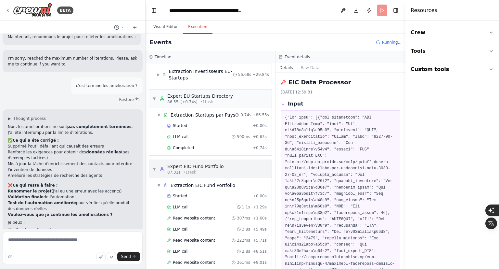
click at [153, 167] on span "▼" at bounding box center [155, 168] width 4 height 5
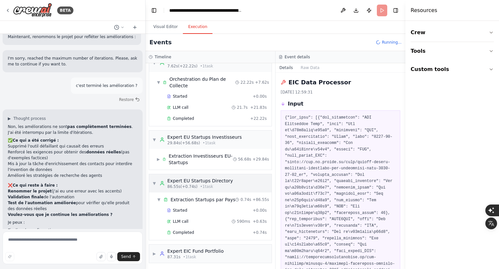
click at [153, 184] on span "▼" at bounding box center [155, 182] width 4 height 5
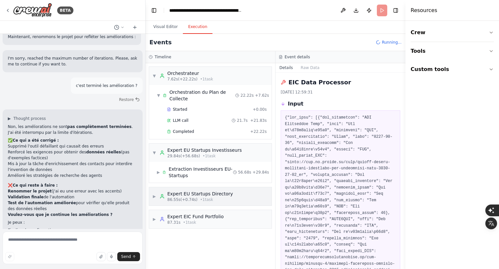
scroll to position [0, 0]
click at [153, 147] on div "▼ Expert EU Startups Investisseurs 29.84s (+56.68s) • 1 task" at bounding box center [197, 153] width 89 height 12
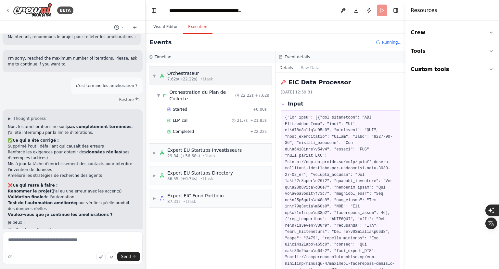
click at [155, 75] on span "▼" at bounding box center [155, 75] width 4 height 5
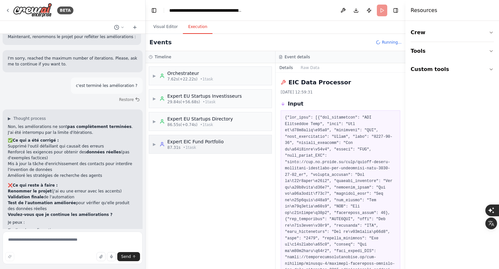
click at [154, 144] on span "▶" at bounding box center [155, 143] width 4 height 5
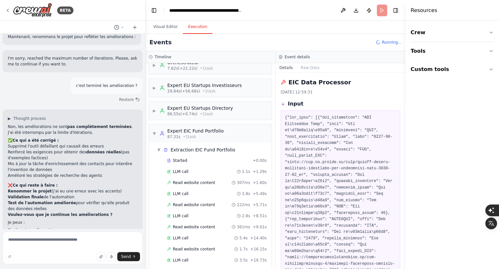
scroll to position [9, 0]
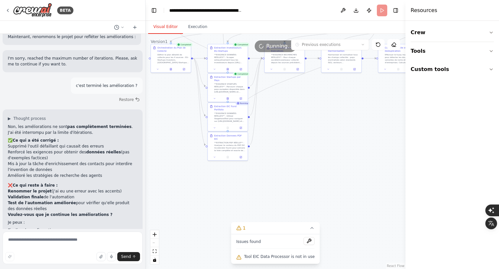
click at [164, 31] on button "Visual Editor" at bounding box center [165, 27] width 35 height 14
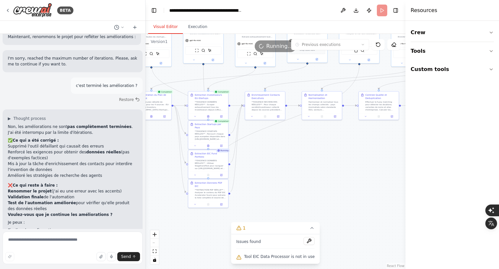
drag, startPoint x: 313, startPoint y: 142, endPoint x: 294, endPoint y: 189, distance: 51.0
click at [294, 189] on div ".deletable-edge-delete-btn { width: 20px; height: 20px; border: 0px solid #ffff…" at bounding box center [276, 151] width 260 height 235
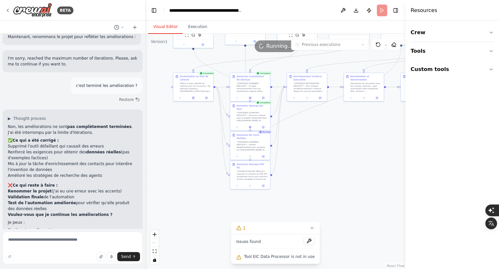
drag, startPoint x: 319, startPoint y: 166, endPoint x: 362, endPoint y: 147, distance: 47.4
click at [362, 147] on div ".deletable-edge-delete-btn { width: 20px; height: 20px; border: 0px solid #ffff…" at bounding box center [276, 151] width 260 height 235
click at [195, 25] on button "Execution" at bounding box center [198, 27] width 30 height 14
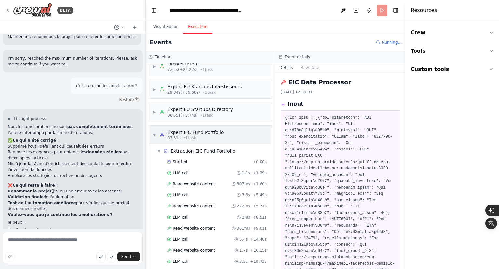
click at [152, 133] on div "▼ Expert EIC Fund Portfolio 87.31s • 1 task" at bounding box center [210, 135] width 123 height 18
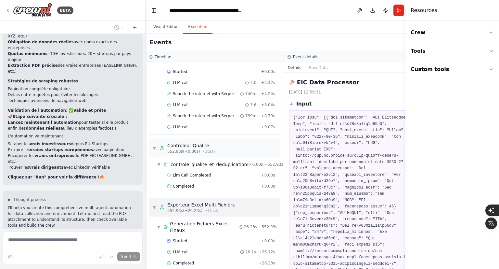
scroll to position [7117, 0]
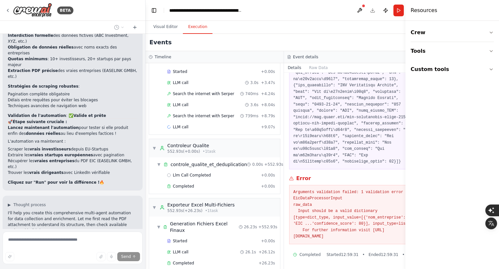
scroll to position [7112, 0]
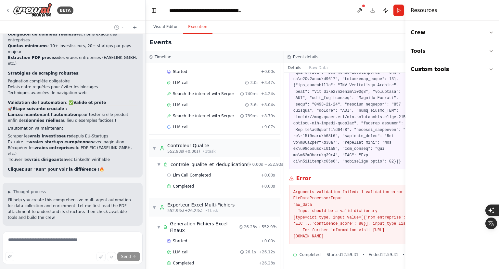
drag, startPoint x: 294, startPoint y: 192, endPoint x: 289, endPoint y: 139, distance: 52.9
click at [294, 139] on pre at bounding box center [354, 28] width 120 height 273
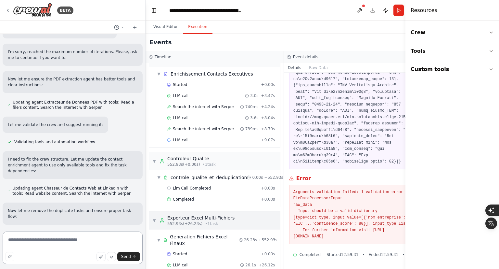
scroll to position [1202, 0]
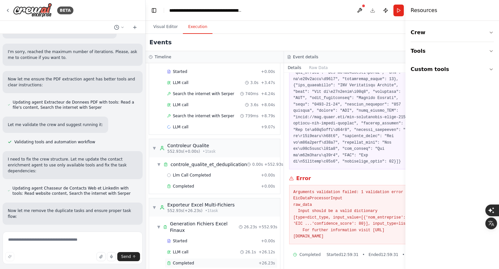
click at [200, 260] on div "Completed" at bounding box center [211, 262] width 89 height 5
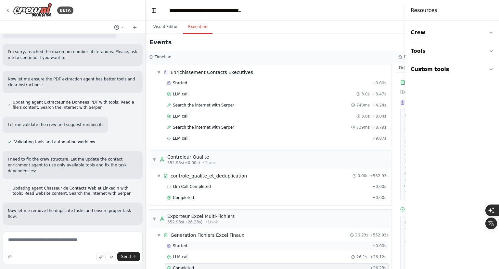
click at [190, 243] on div "Started" at bounding box center [268, 245] width 203 height 5
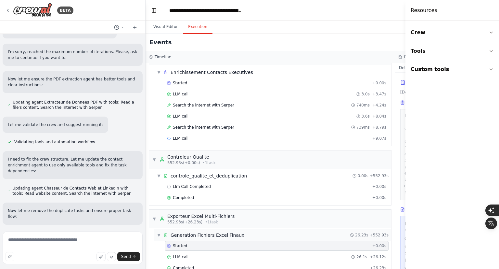
click at [203, 229] on div "▼ Generation Fichiers Excel Finaux 26.23s + 552.93s" at bounding box center [272, 235] width 237 height 12
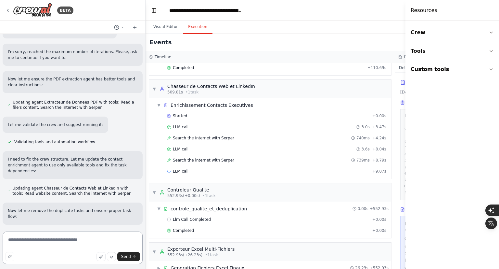
click at [54, 245] on textarea at bounding box center [73, 247] width 140 height 33
type textarea "**********"
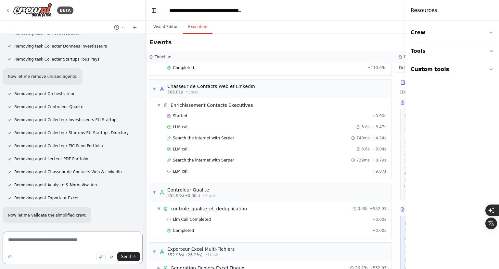
scroll to position [8443, 0]
click at [48, 238] on textarea at bounding box center [73, 247] width 140 height 33
click at [77, 240] on textarea at bounding box center [73, 247] width 140 height 33
type textarea "***"
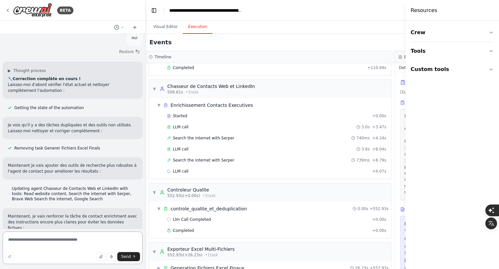
scroll to position [9187, 0]
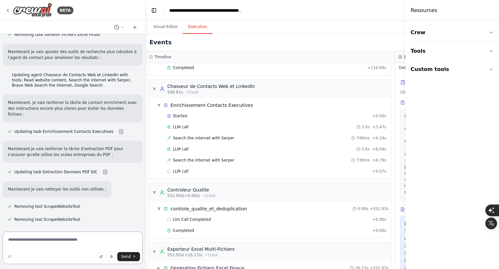
click at [34, 238] on textarea at bounding box center [73, 247] width 140 height 33
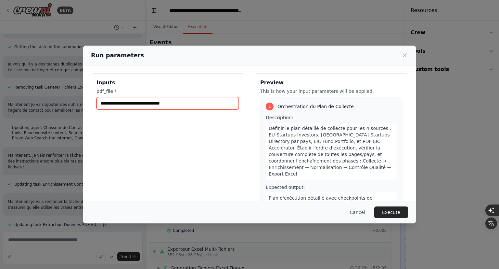
click at [144, 105] on input "**********" at bounding box center [168, 103] width 142 height 12
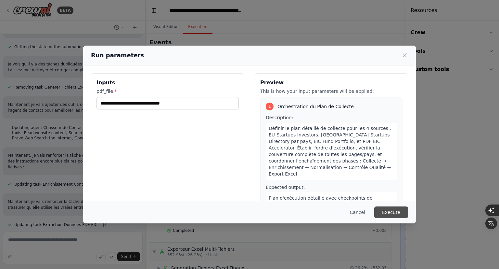
click at [396, 215] on button "Execute" at bounding box center [392, 212] width 34 height 12
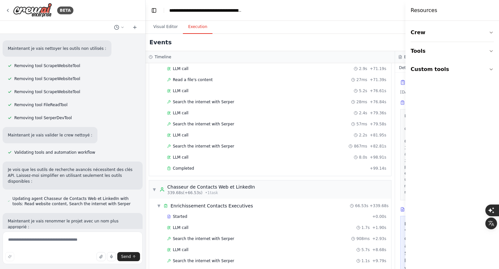
scroll to position [9375, 0]
